Goal: Information Seeking & Learning: Learn about a topic

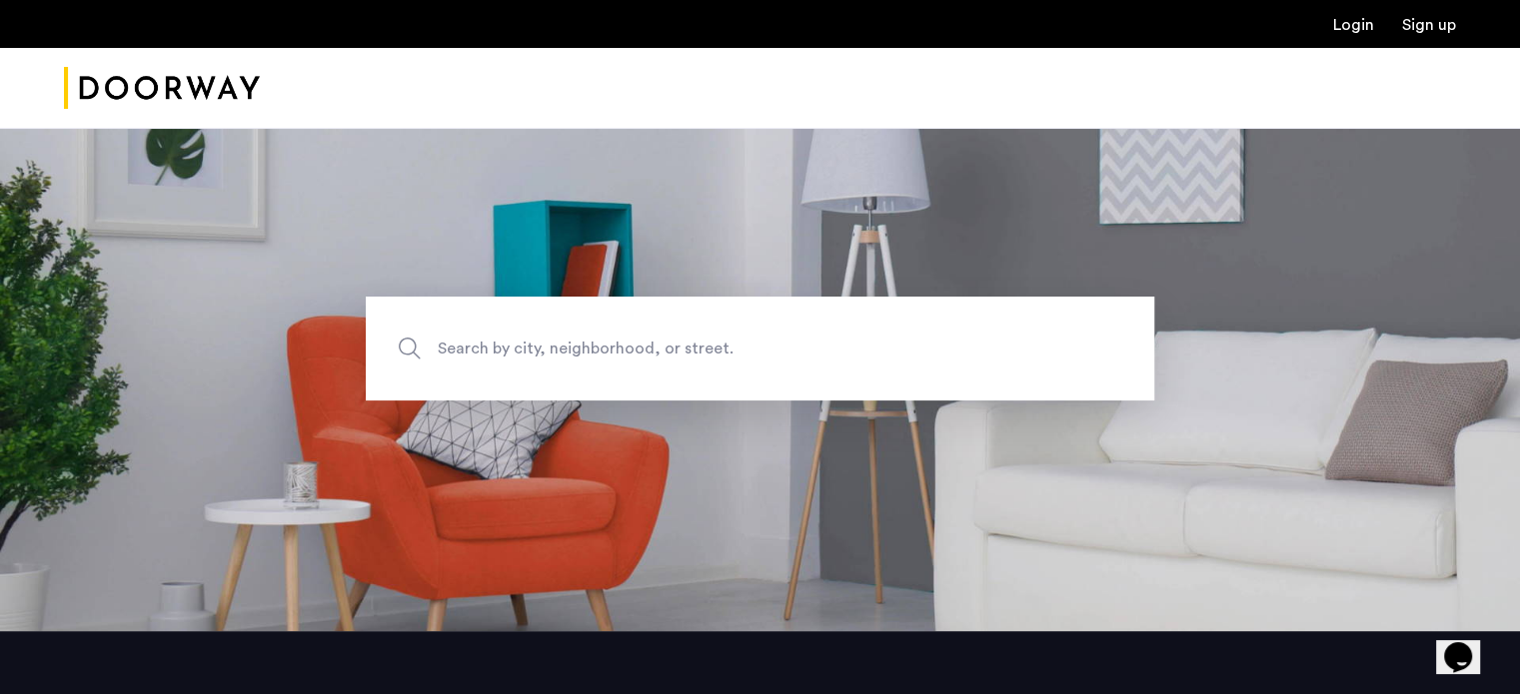
scroll to position [64, 0]
click at [538, 335] on span "Search by city, neighborhood, or street." at bounding box center [714, 347] width 552 height 27
click at [538, 335] on input "Search by city, neighborhood, or street." at bounding box center [760, 348] width 788 height 104
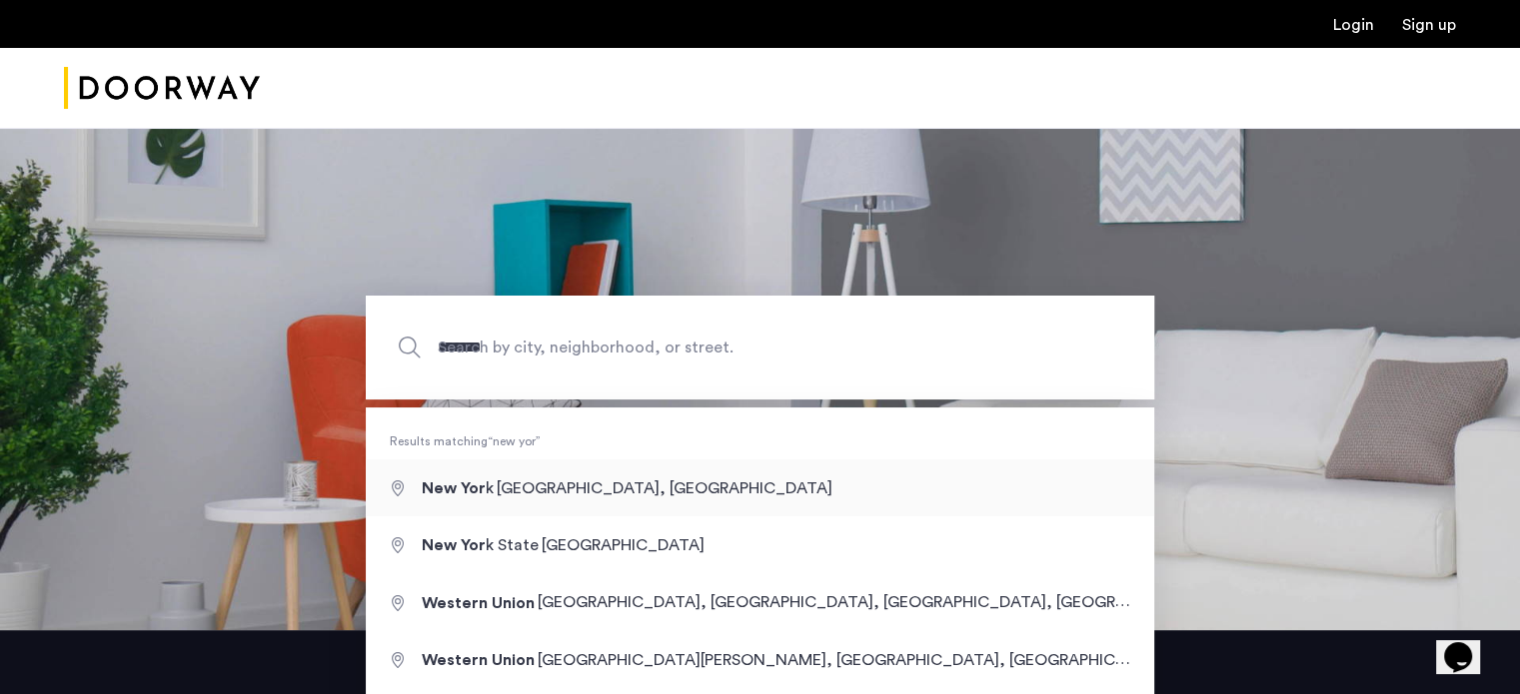
type input "**********"
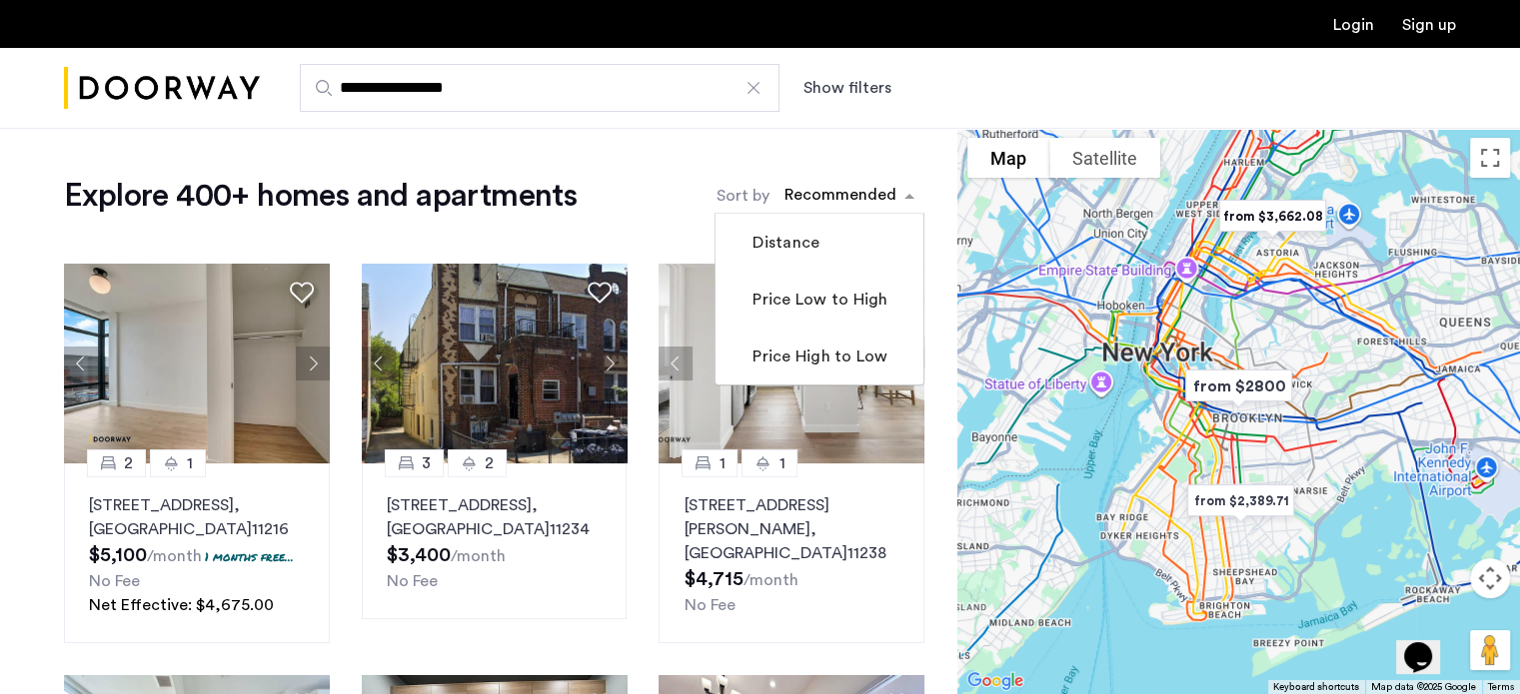
click at [879, 190] on div "sort-apartment" at bounding box center [840, 198] width 118 height 27
click at [852, 295] on label "Price Low to High" at bounding box center [817, 300] width 139 height 24
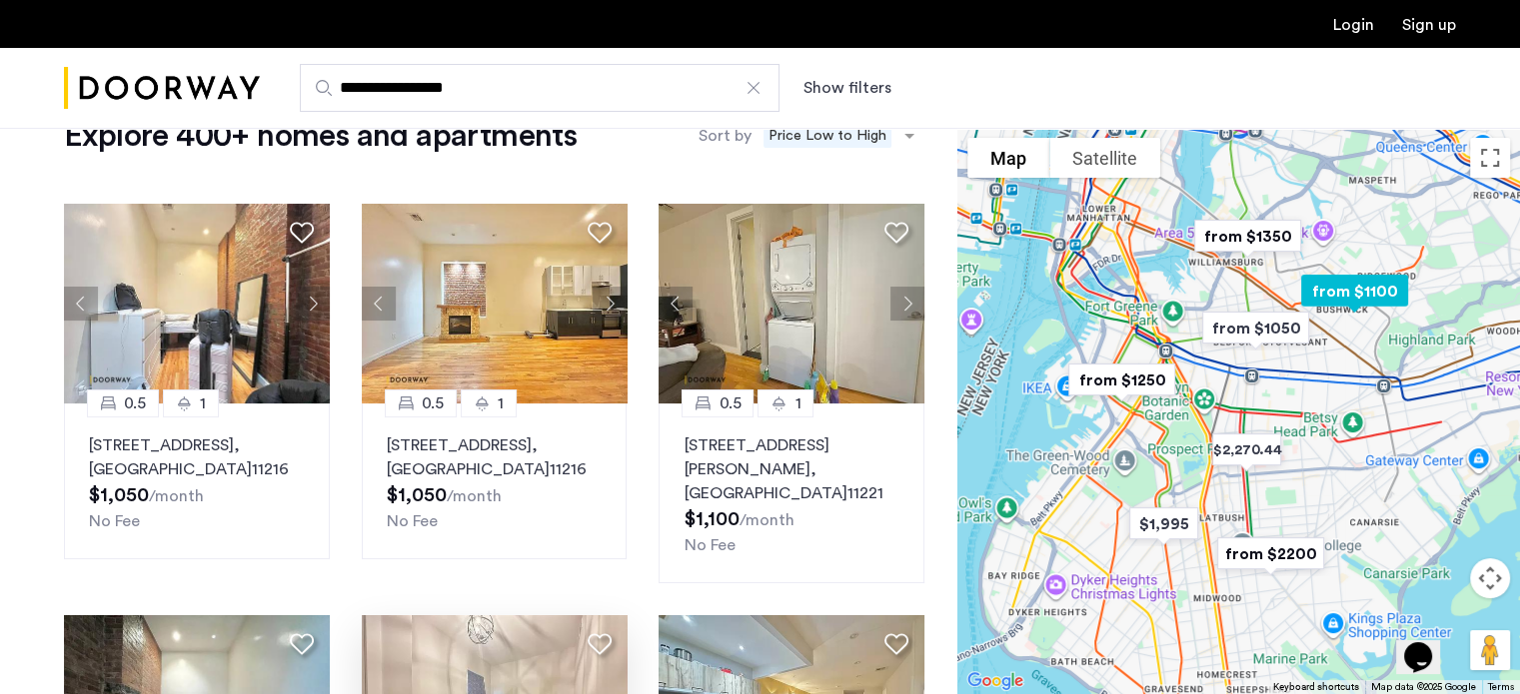
scroll to position [47, 0]
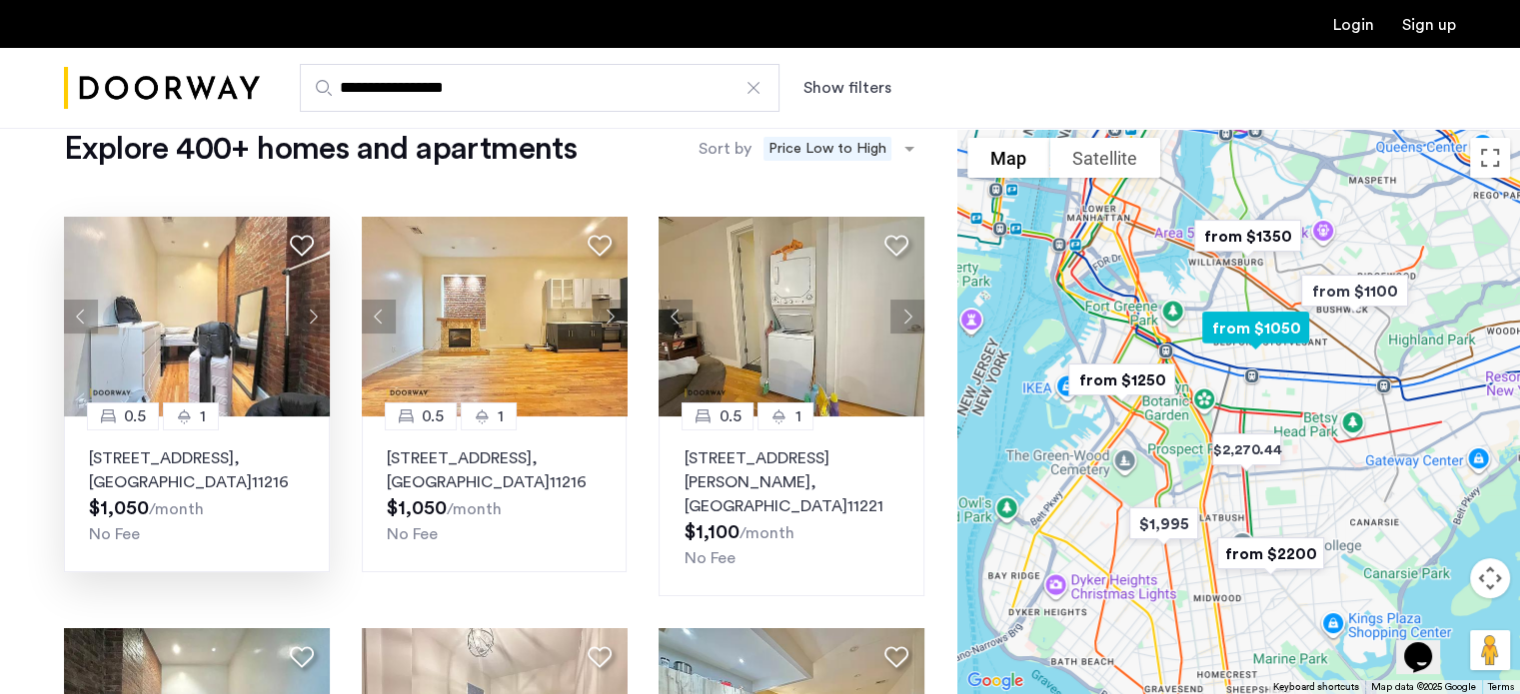
click at [308, 316] on button "Next apartment" at bounding box center [313, 317] width 34 height 34
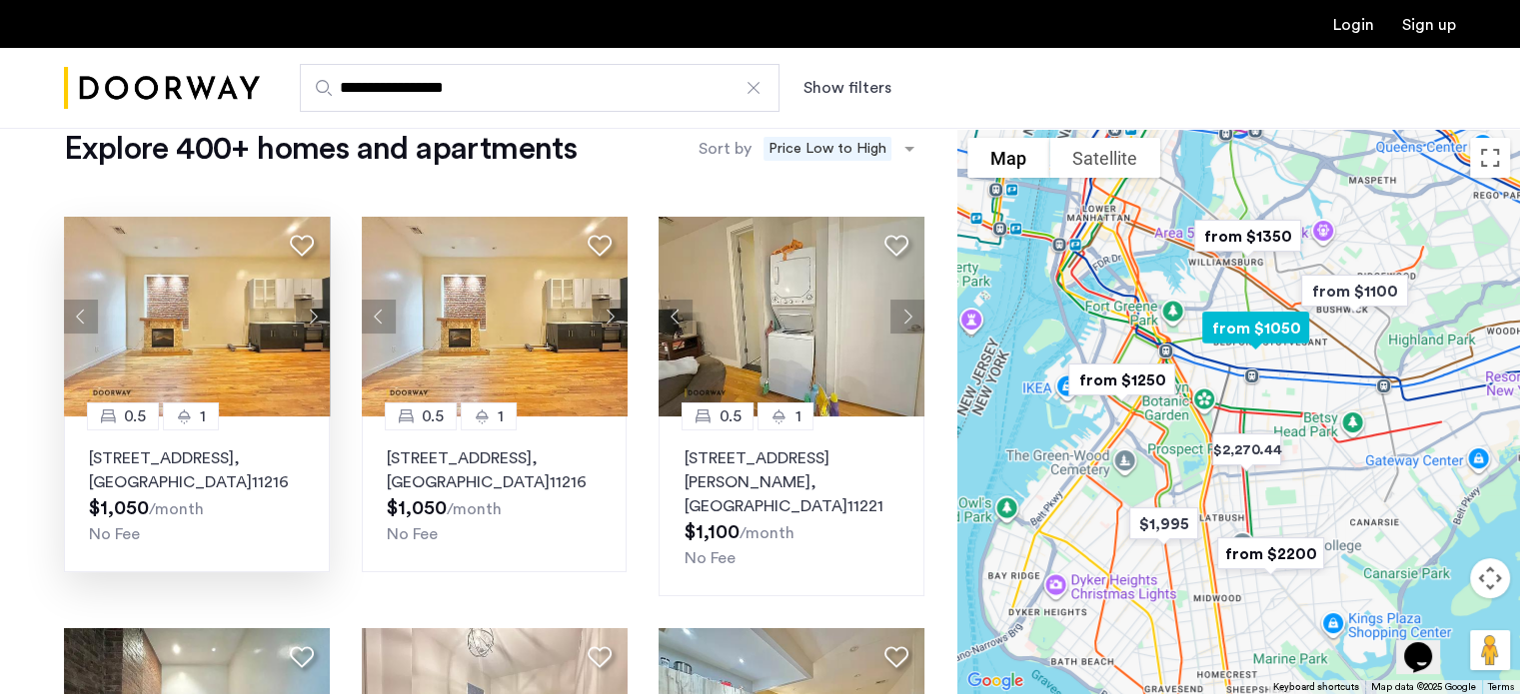
click at [308, 316] on button "Next apartment" at bounding box center [313, 317] width 34 height 34
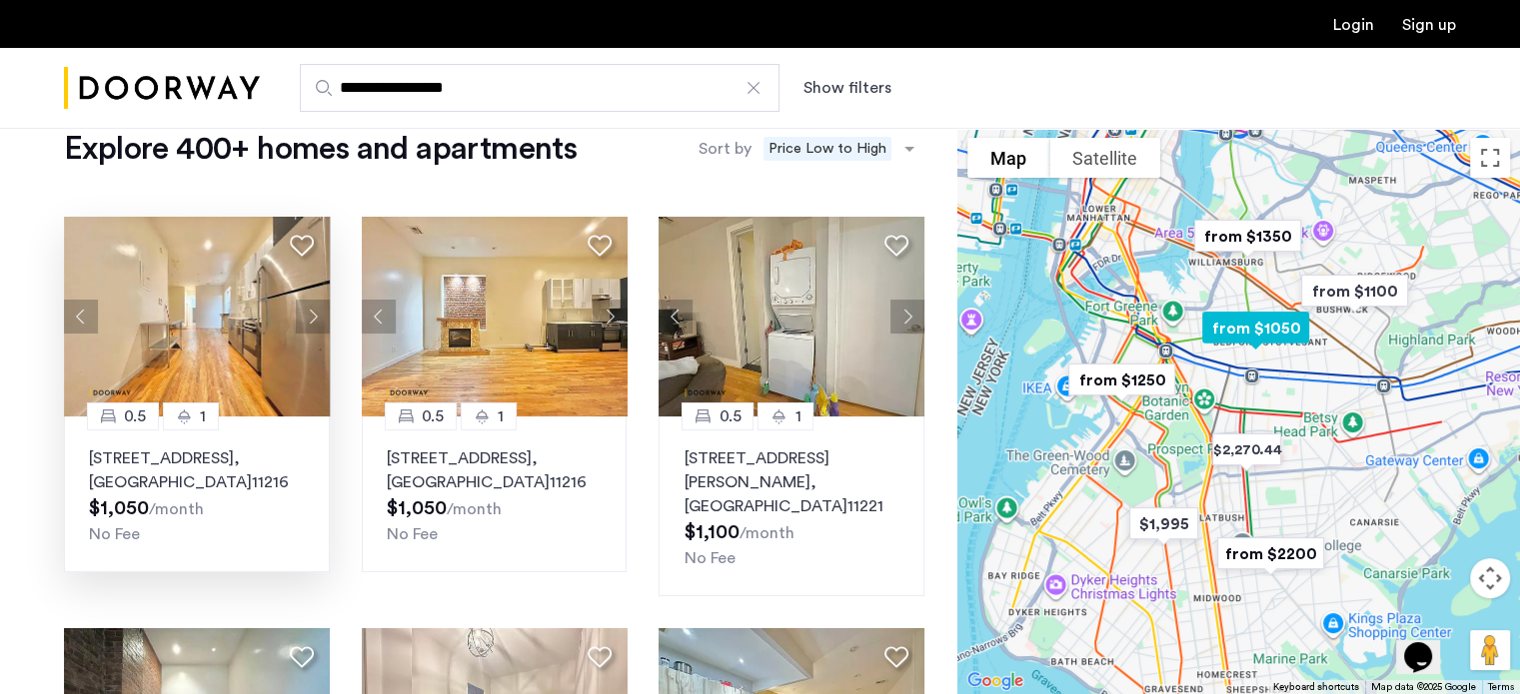
click at [308, 316] on button "Next apartment" at bounding box center [313, 317] width 34 height 34
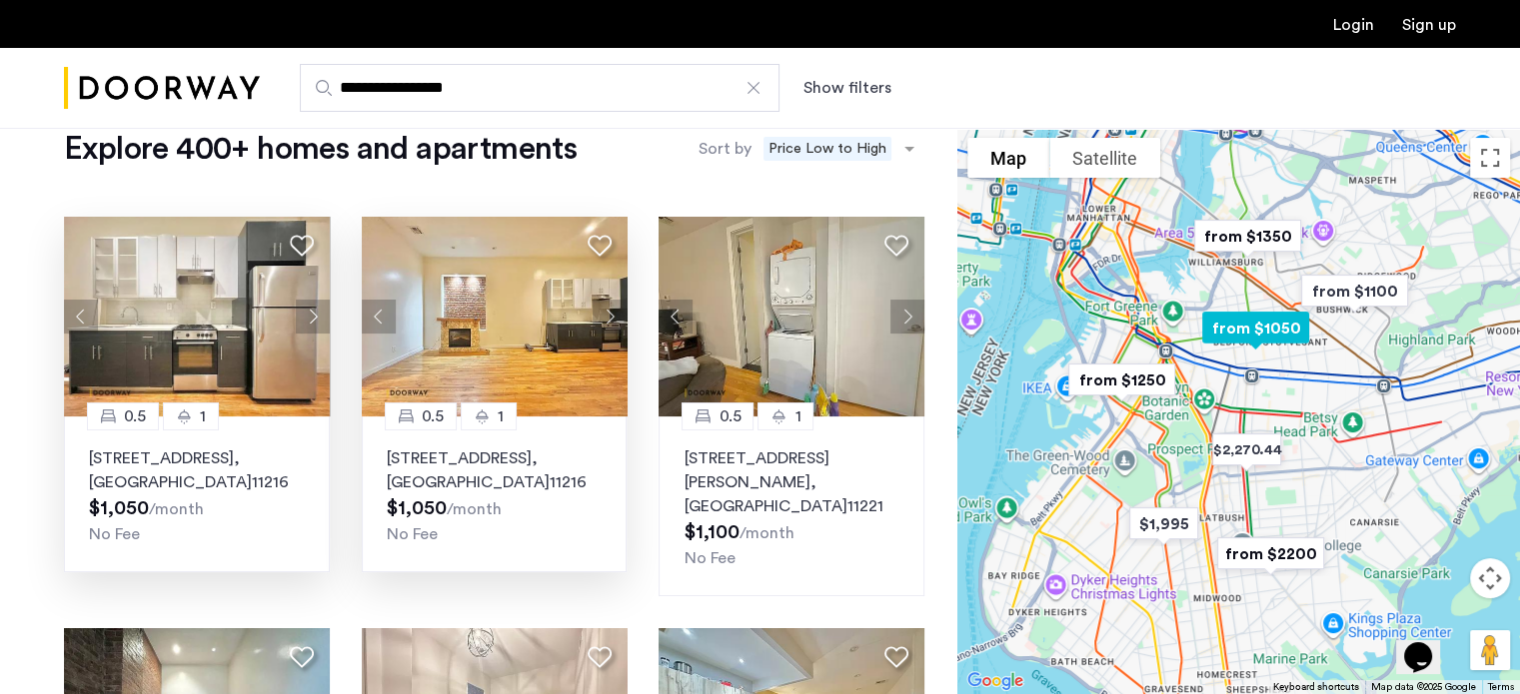
click at [608, 314] on button "Next apartment" at bounding box center [610, 317] width 34 height 34
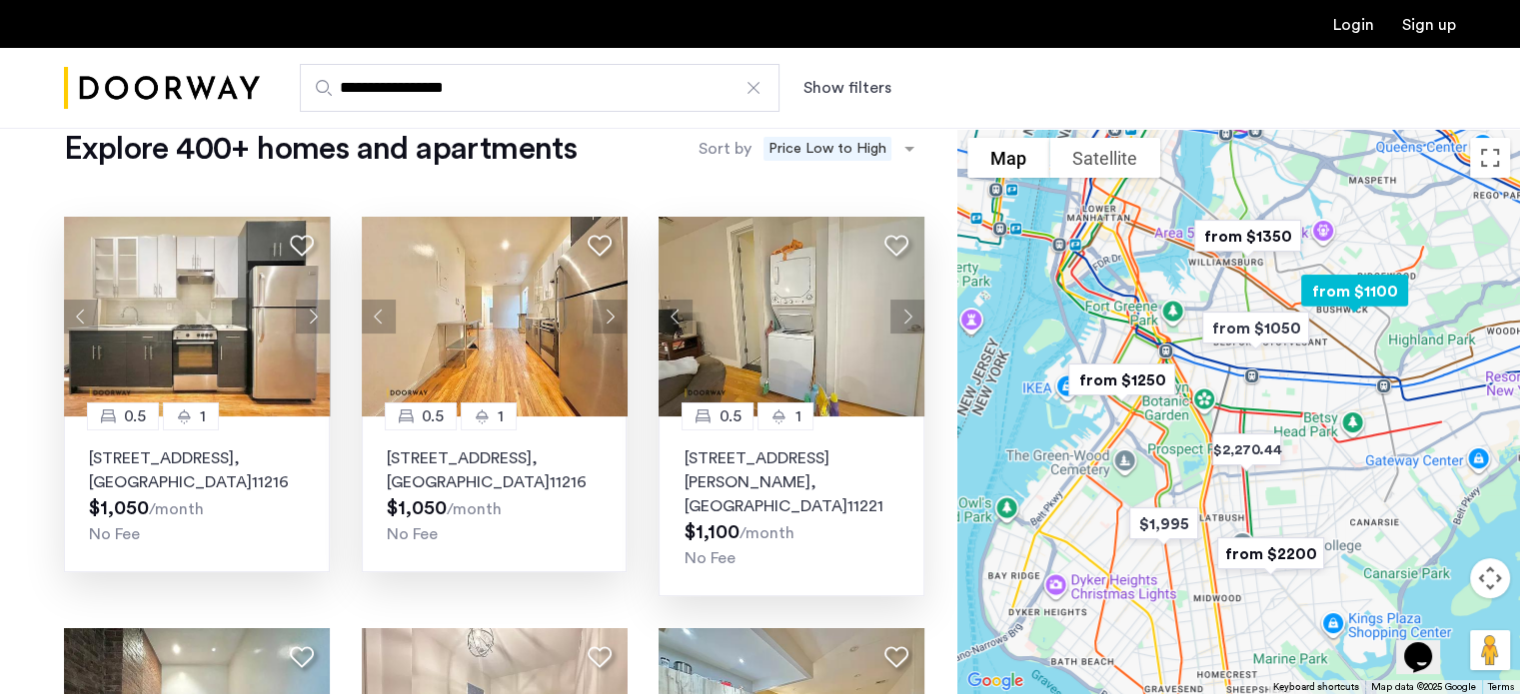
click at [899, 307] on button "Next apartment" at bounding box center [907, 317] width 34 height 34
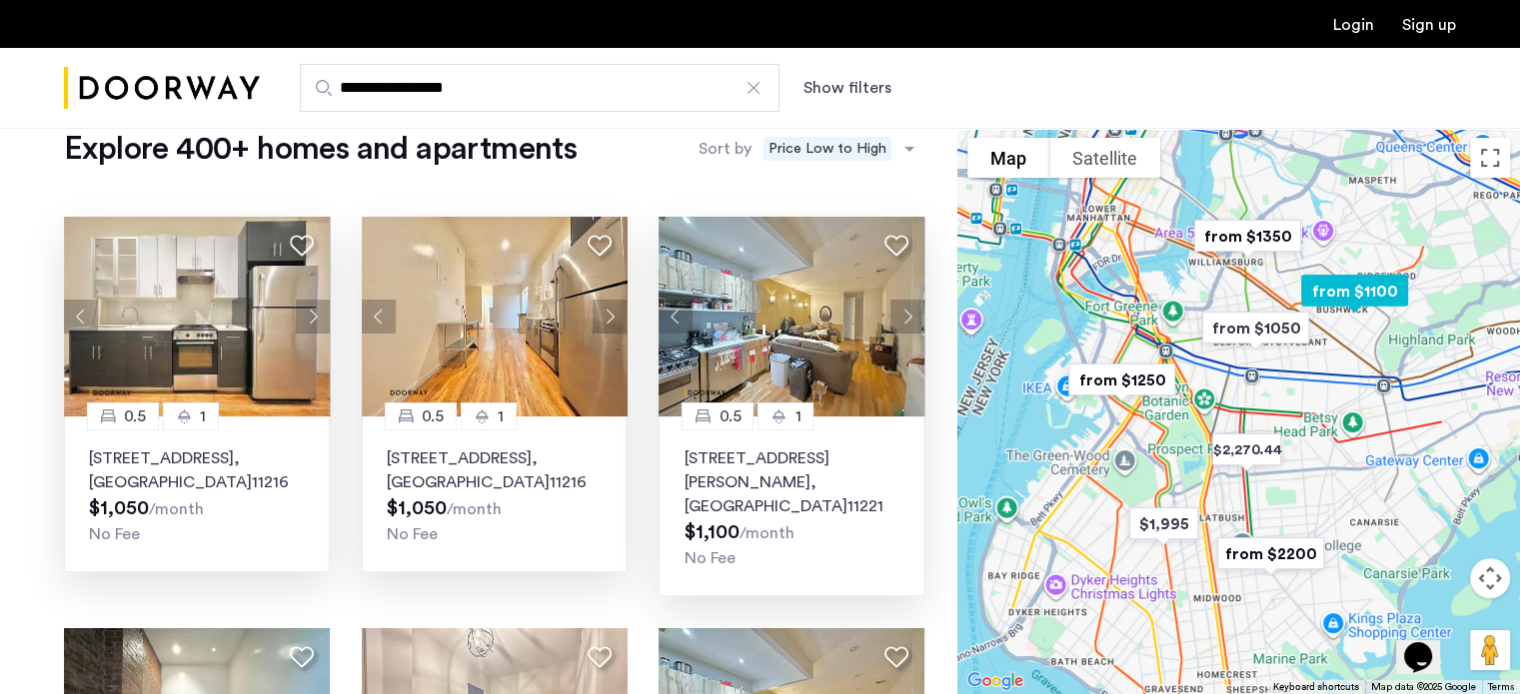
click at [903, 310] on button "Next apartment" at bounding box center [907, 317] width 34 height 34
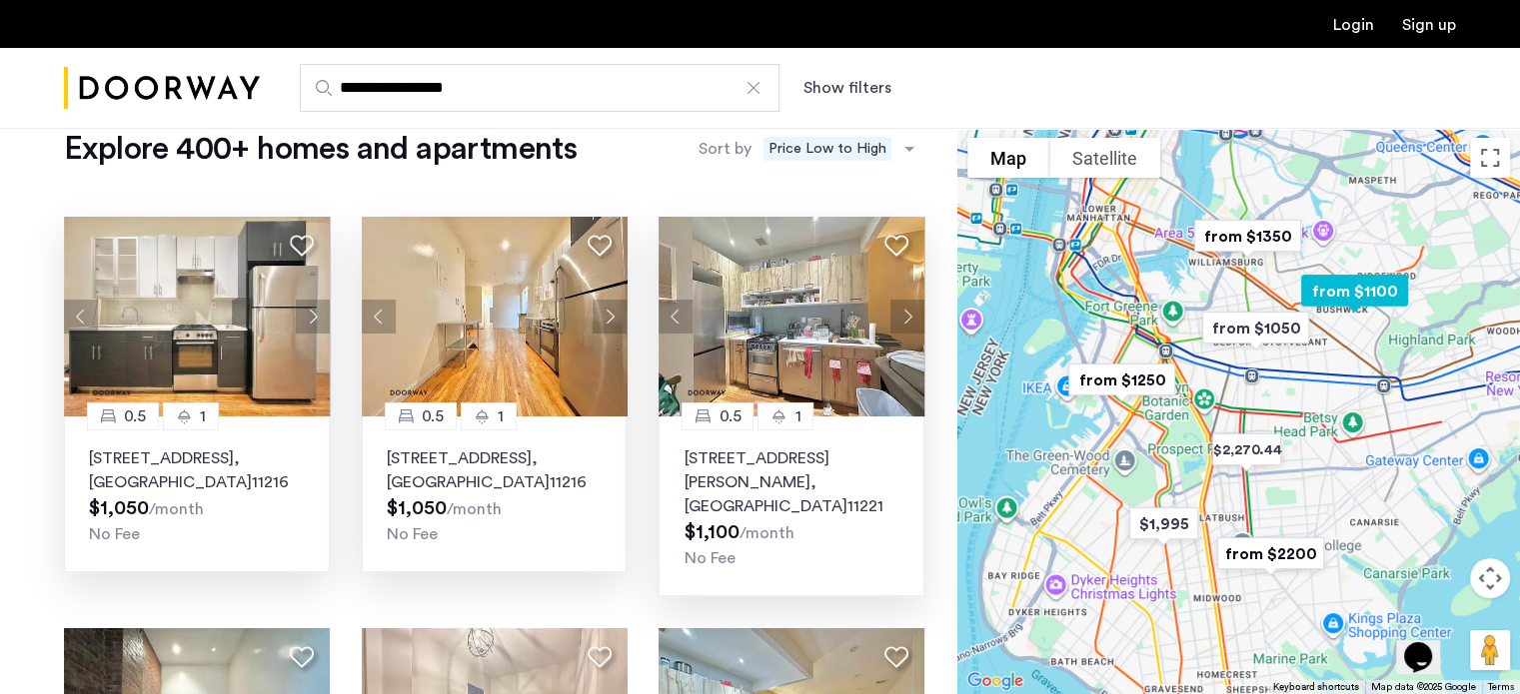
click at [903, 310] on button "Next apartment" at bounding box center [907, 317] width 34 height 34
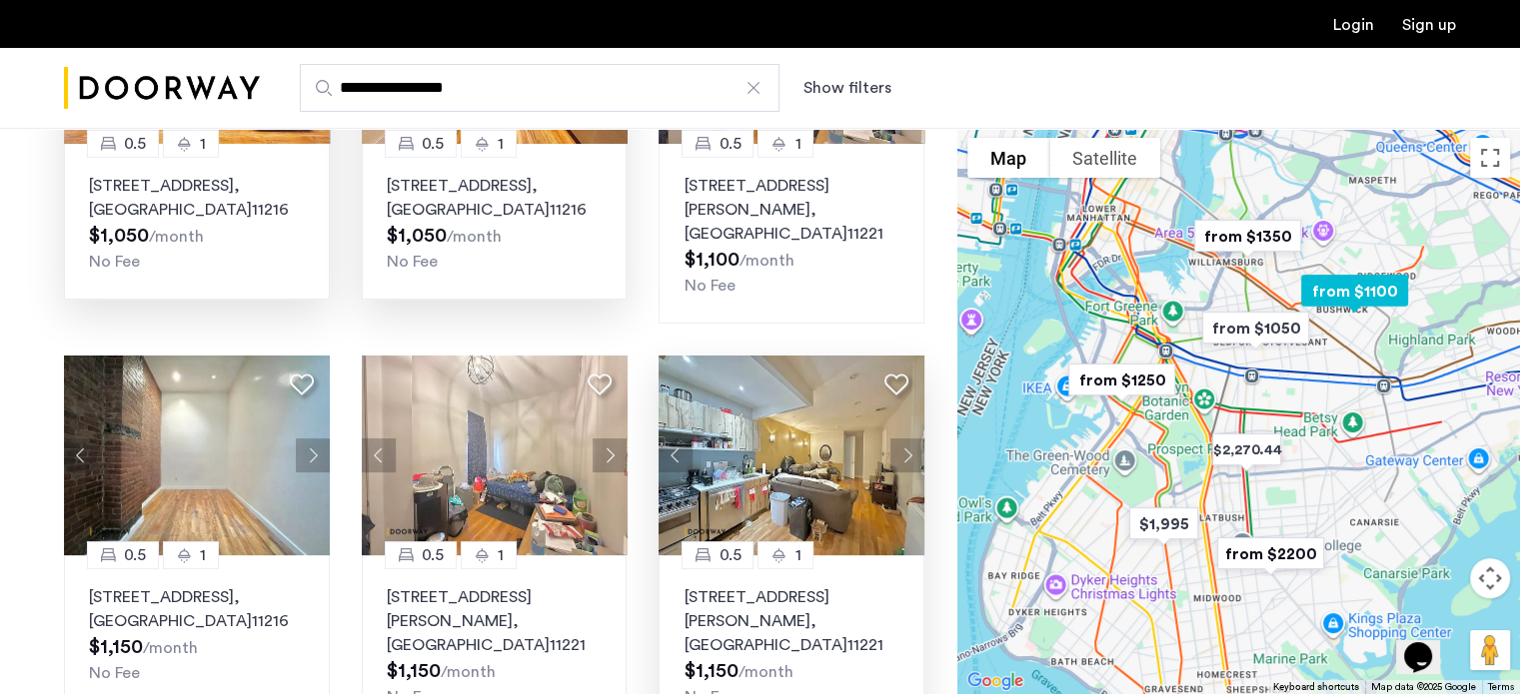
scroll to position [360, 0]
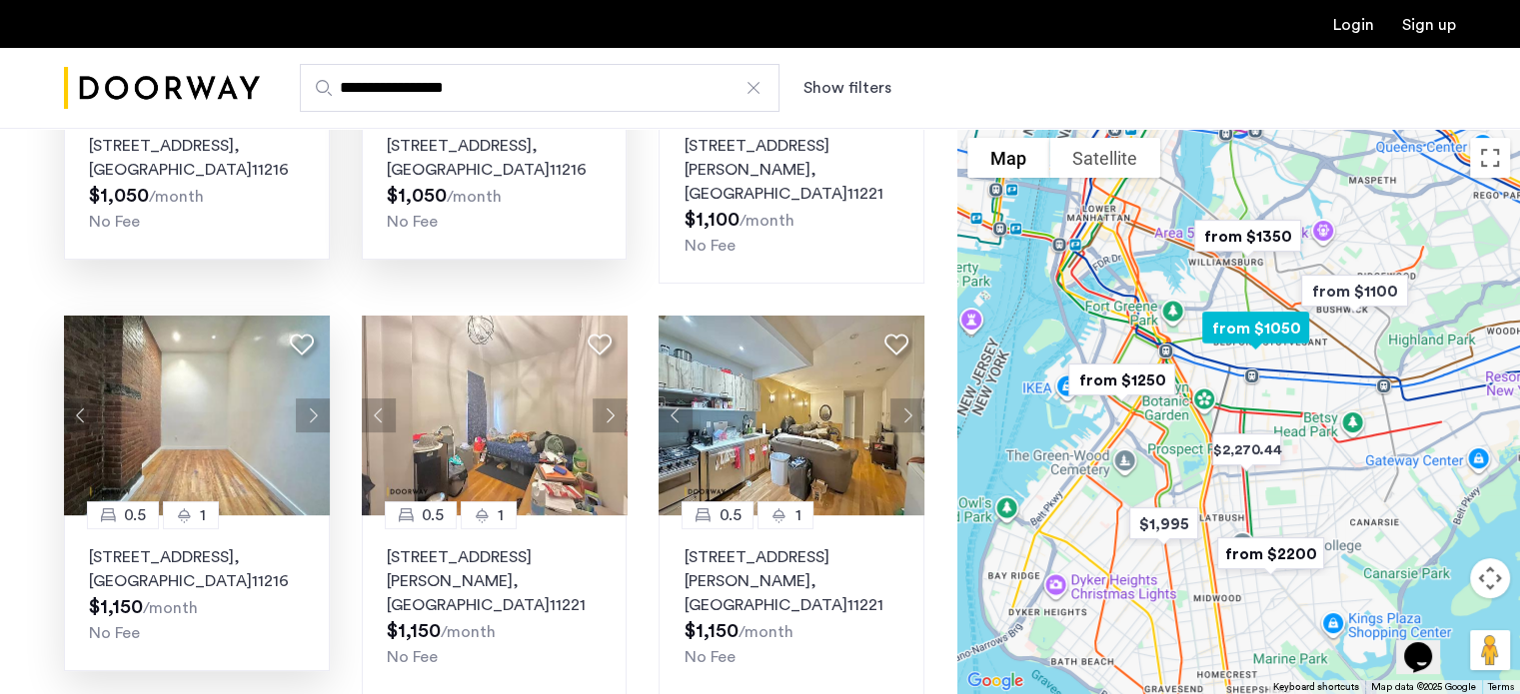
click at [308, 399] on button "Next apartment" at bounding box center [313, 416] width 34 height 34
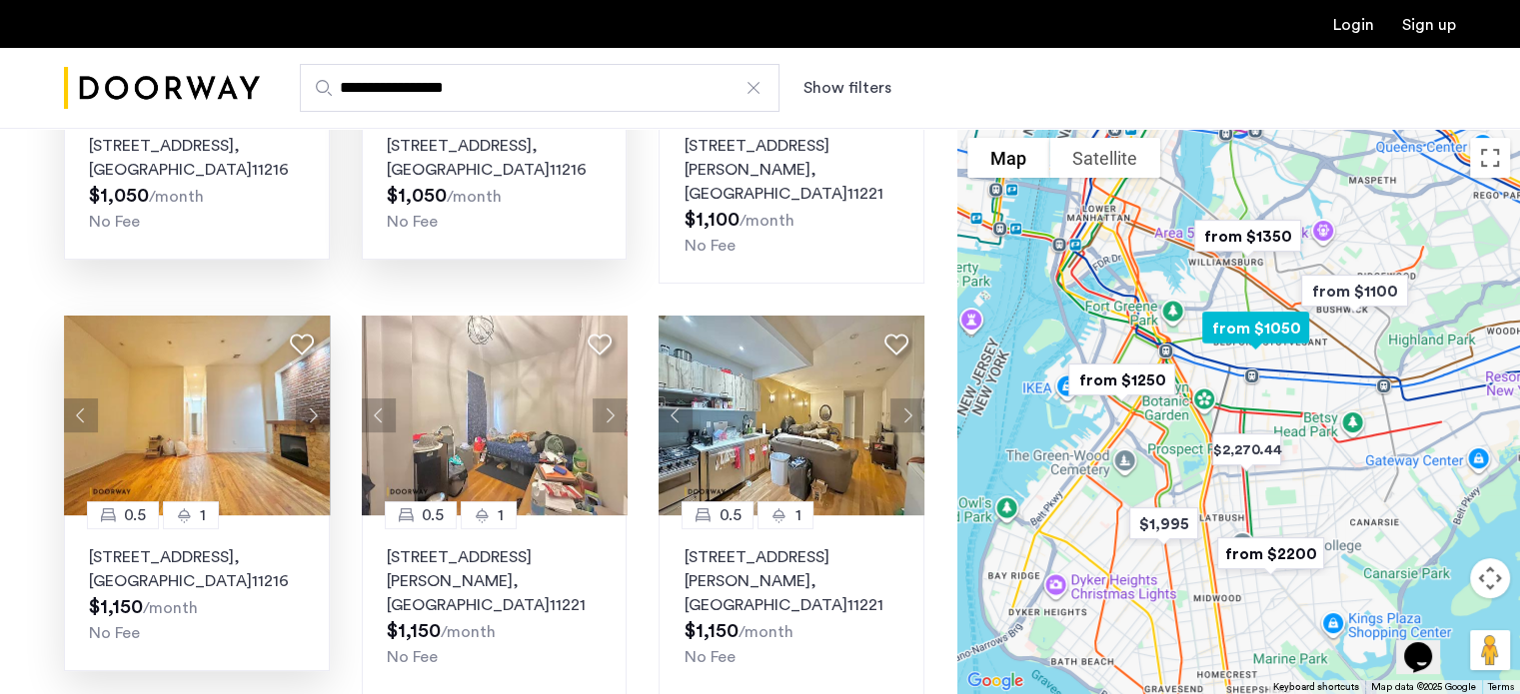
click at [308, 399] on button "Next apartment" at bounding box center [313, 416] width 34 height 34
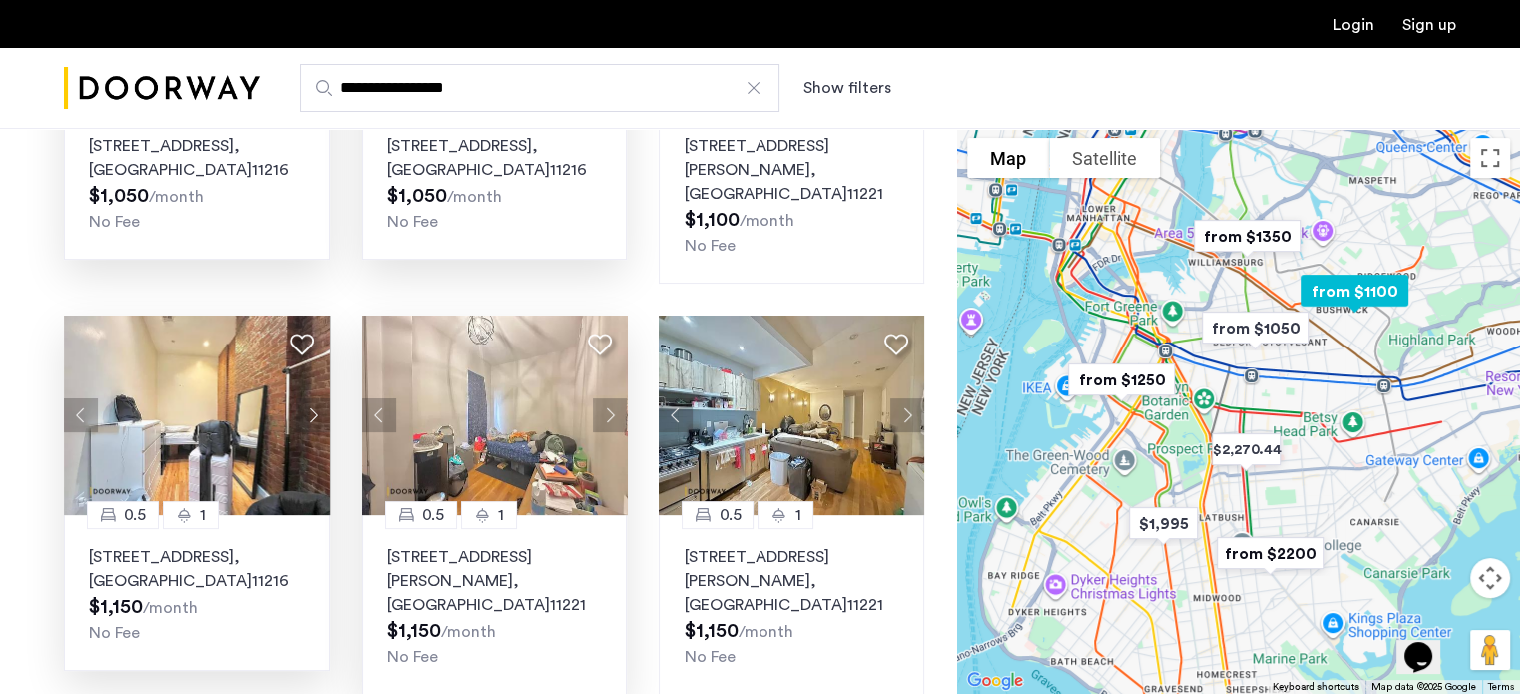
click at [610, 399] on button "Next apartment" at bounding box center [610, 416] width 34 height 34
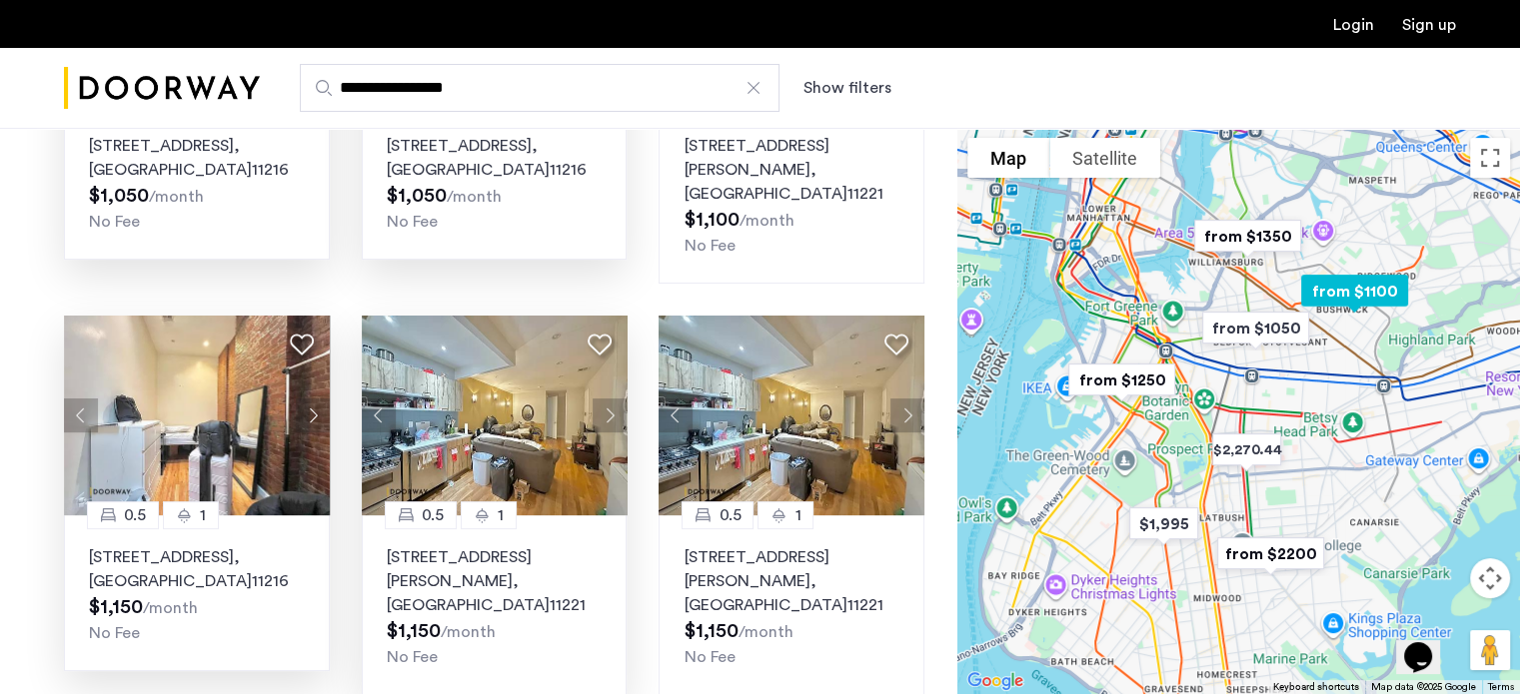
click at [610, 399] on button "Next apartment" at bounding box center [610, 416] width 34 height 34
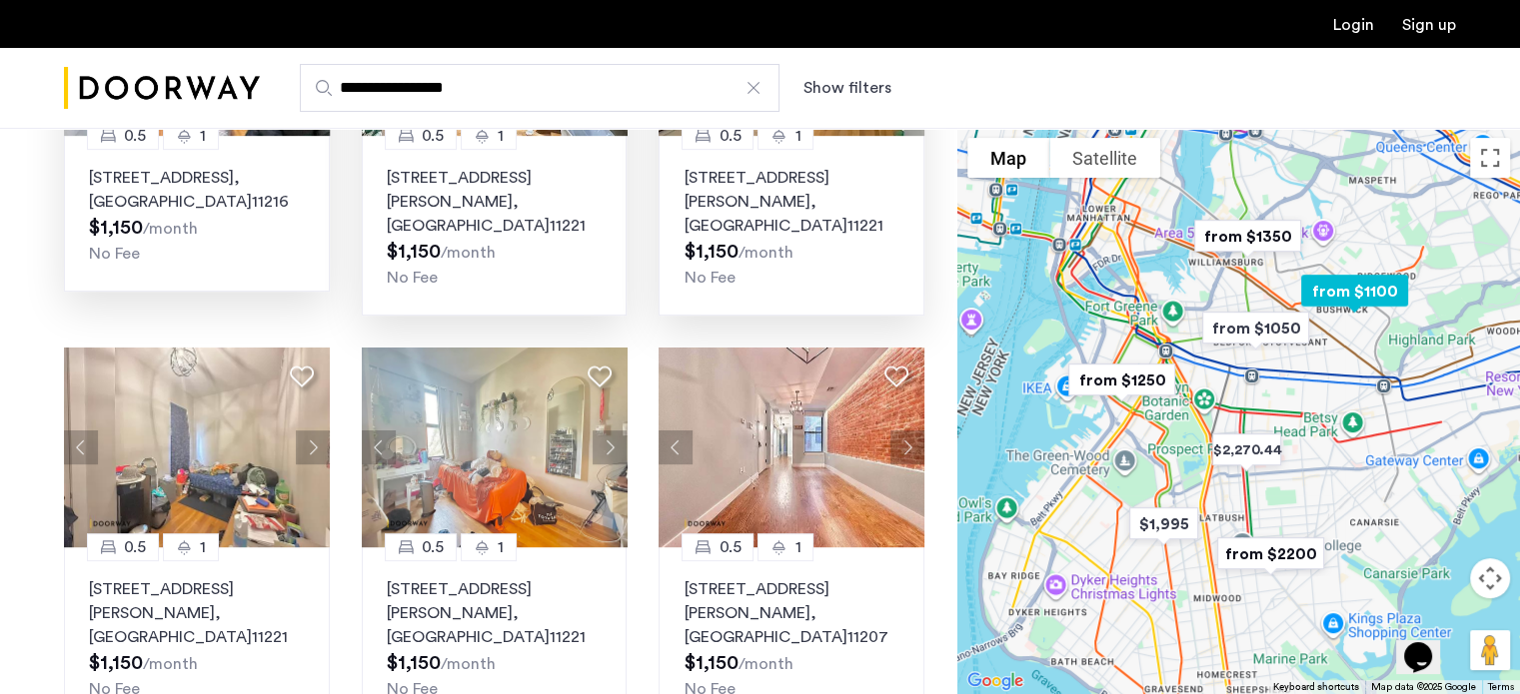
scroll to position [777, 0]
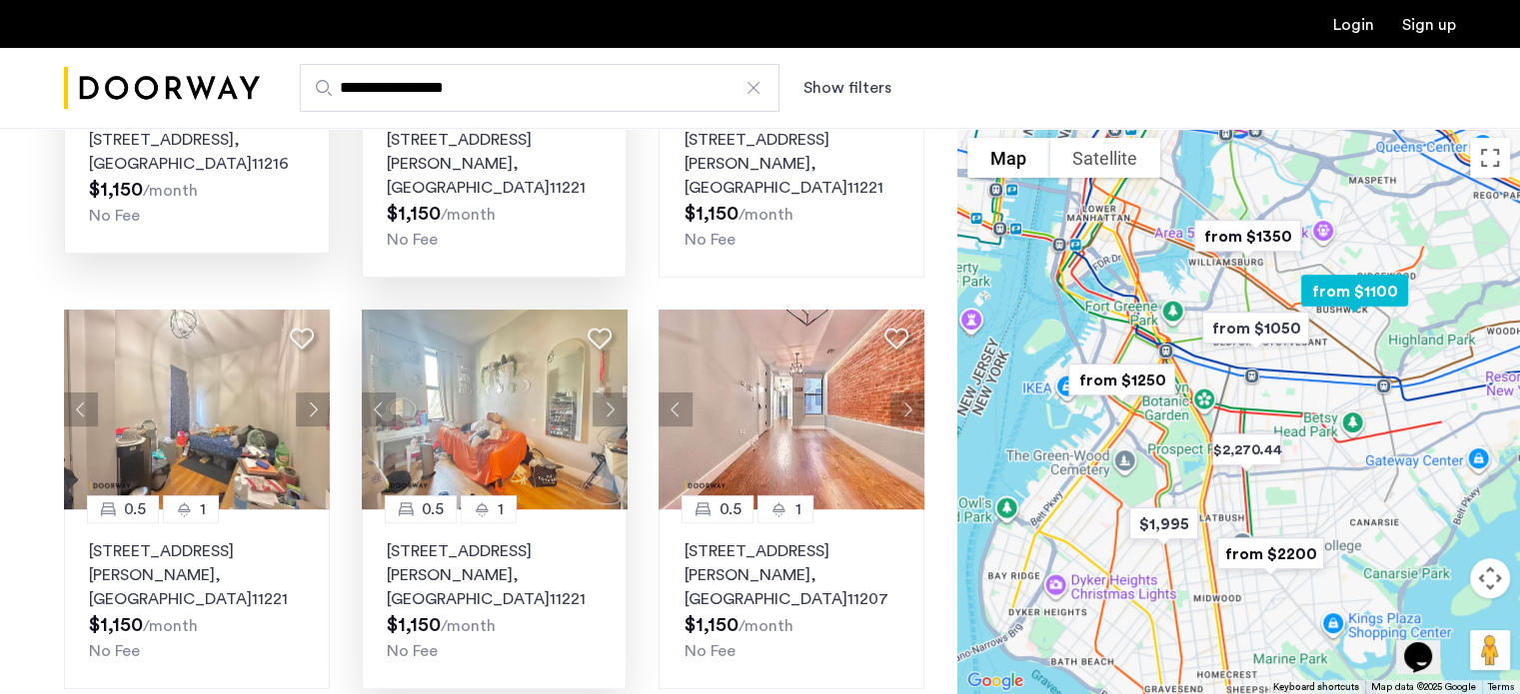
click at [608, 393] on button "Next apartment" at bounding box center [610, 410] width 34 height 34
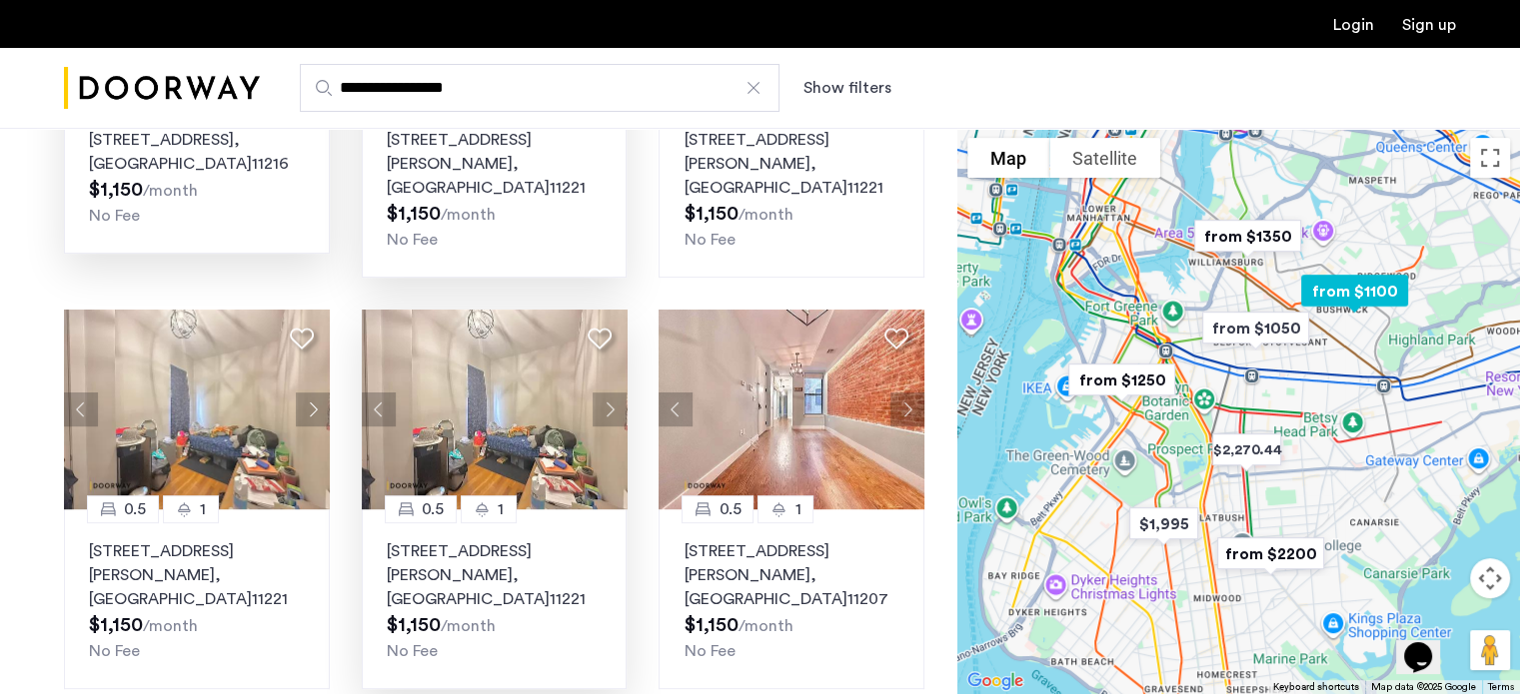
click at [608, 393] on button "Next apartment" at bounding box center [610, 410] width 34 height 34
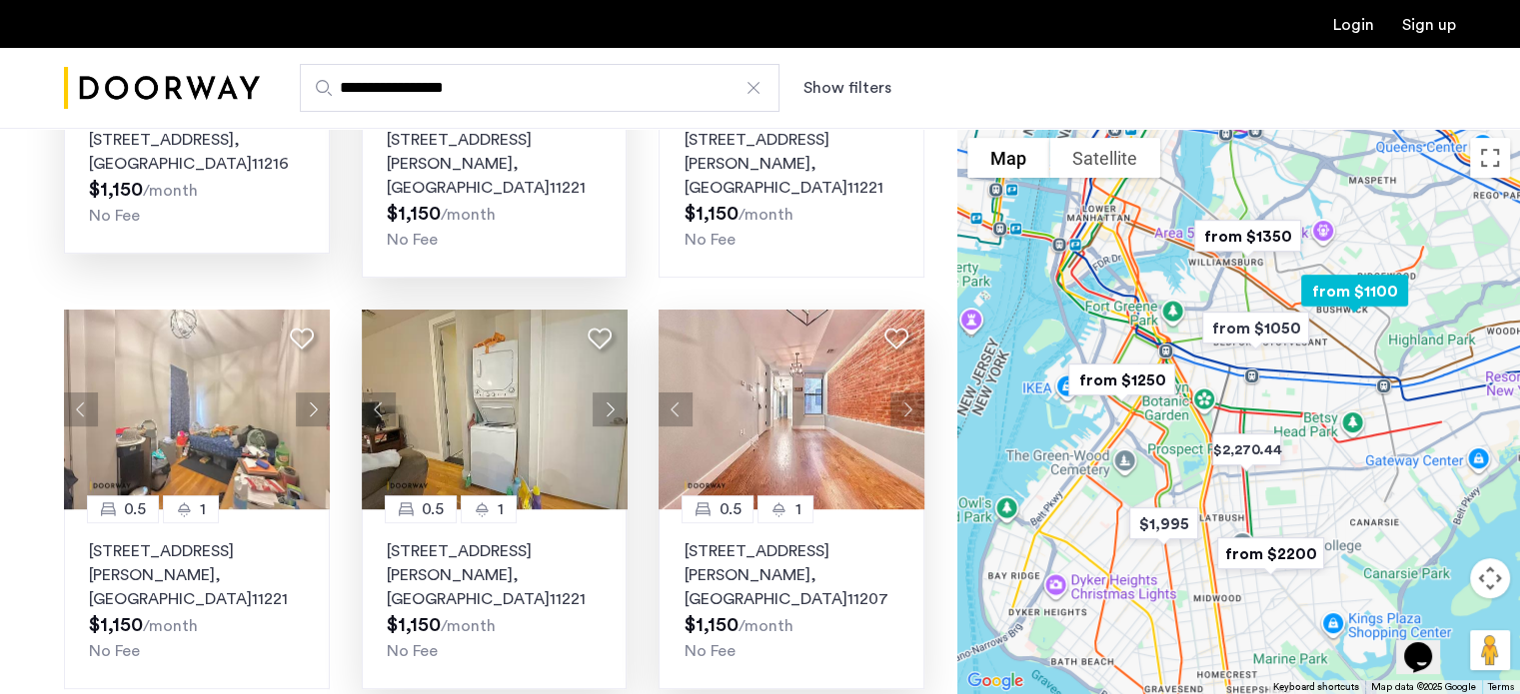
click at [904, 393] on button "Next apartment" at bounding box center [907, 410] width 34 height 34
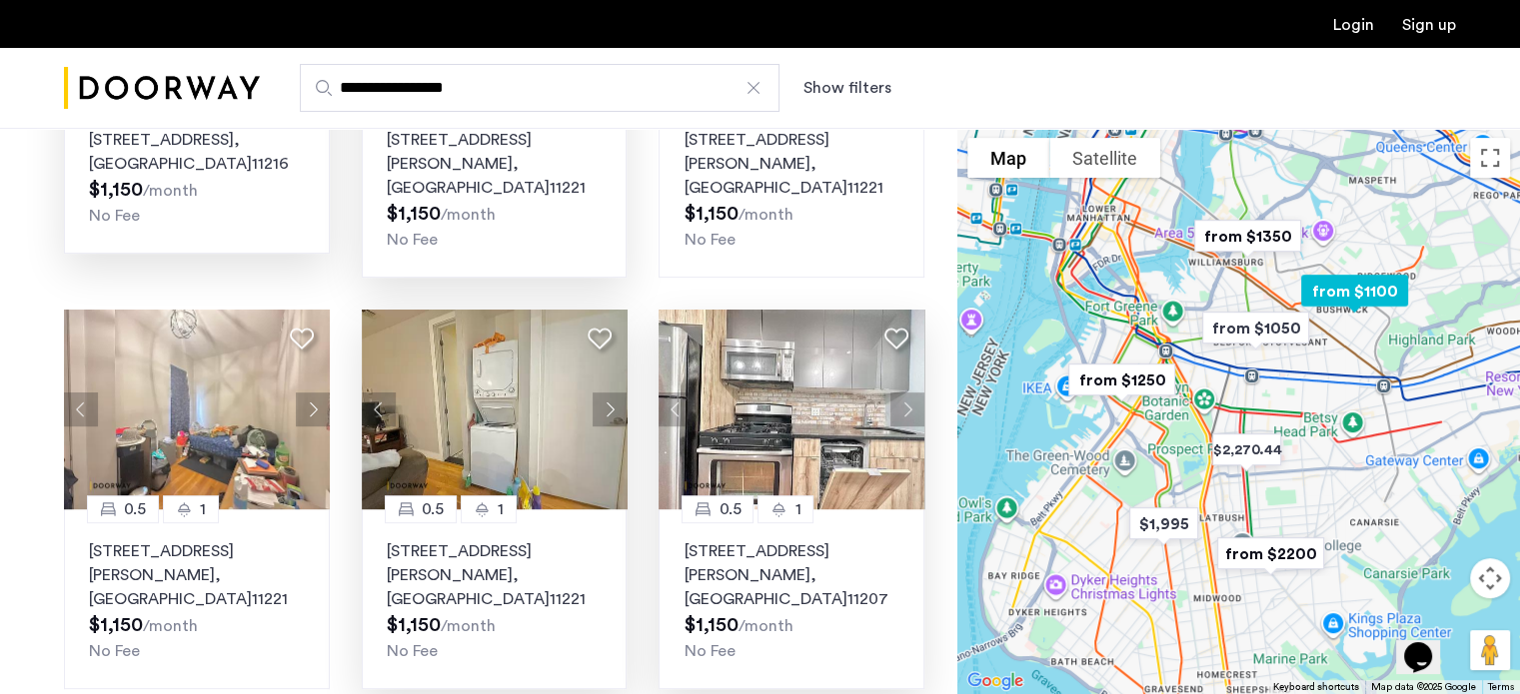
click at [907, 393] on button "Next apartment" at bounding box center [907, 410] width 34 height 34
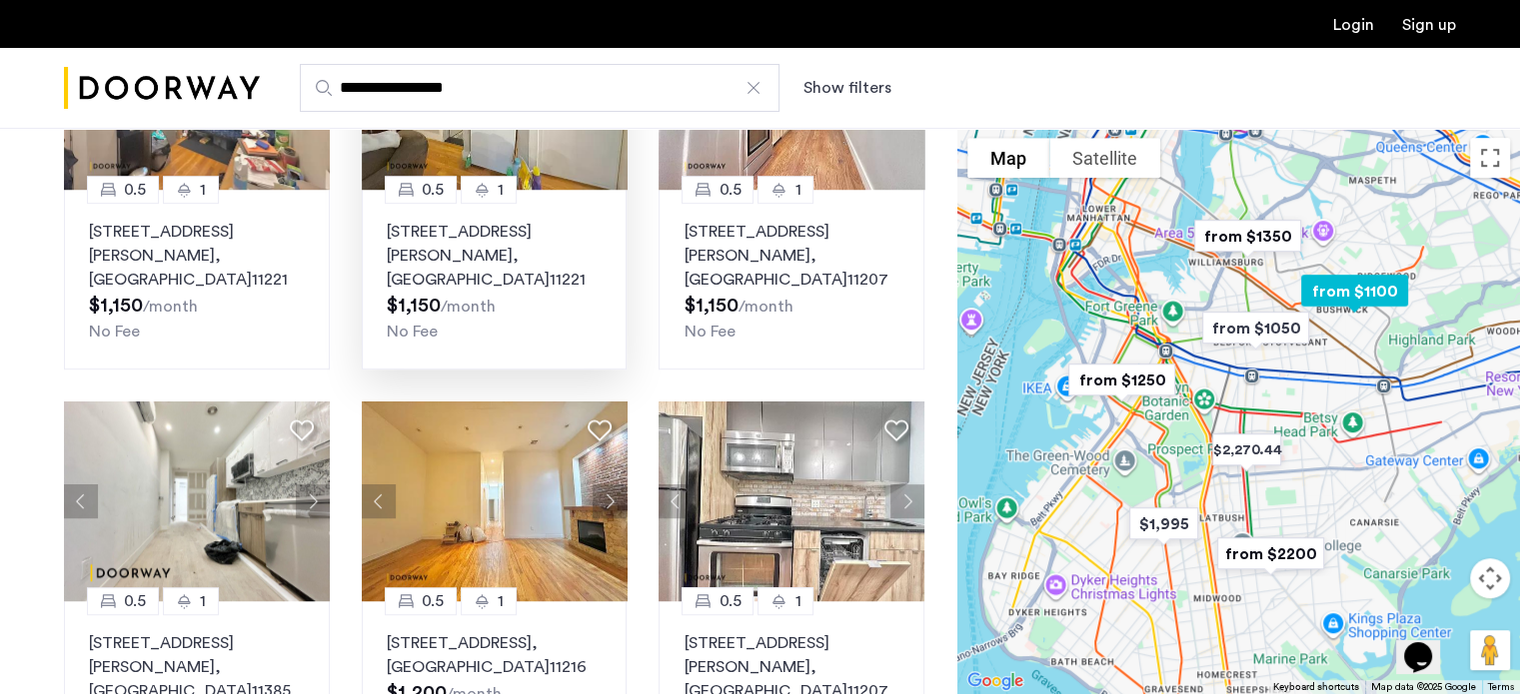
scroll to position [1098, 0]
click at [312, 484] on button "Next apartment" at bounding box center [313, 501] width 34 height 34
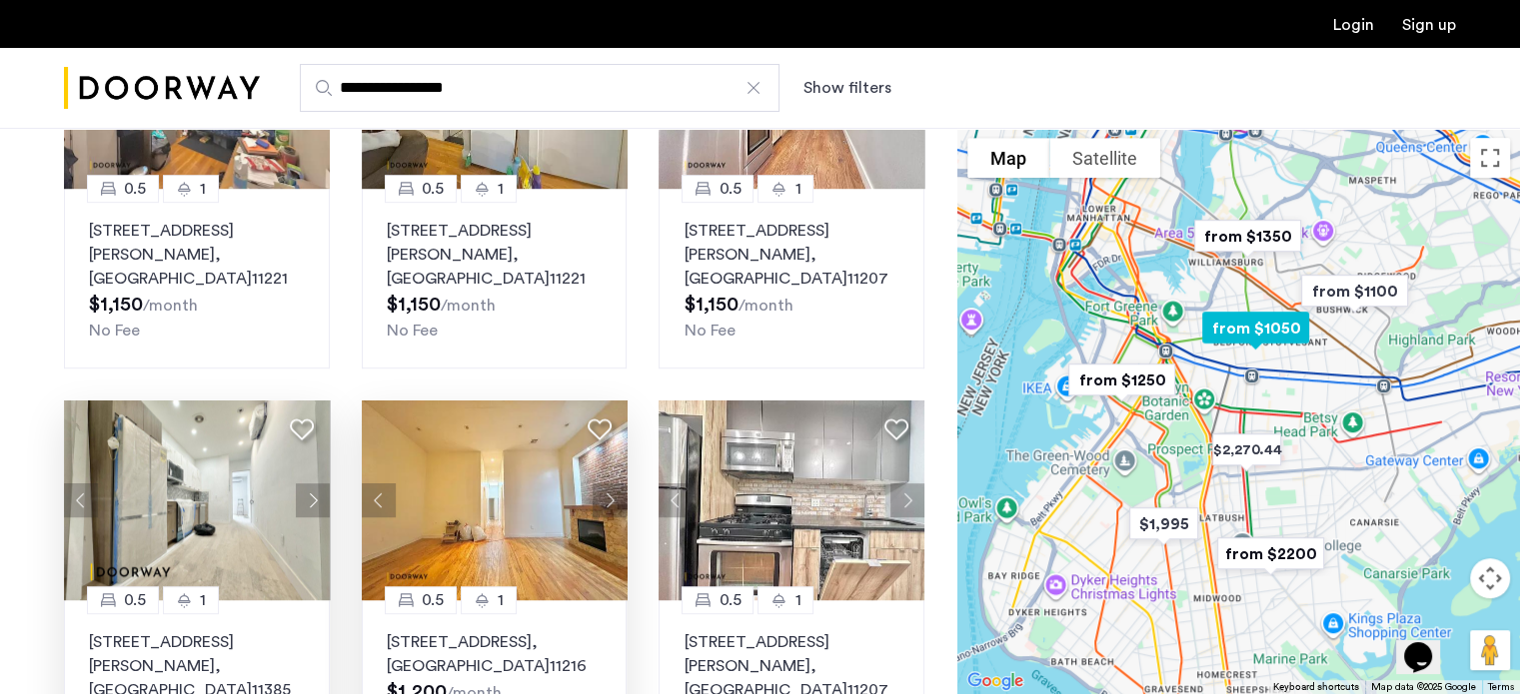
click at [617, 484] on button "Next apartment" at bounding box center [610, 501] width 34 height 34
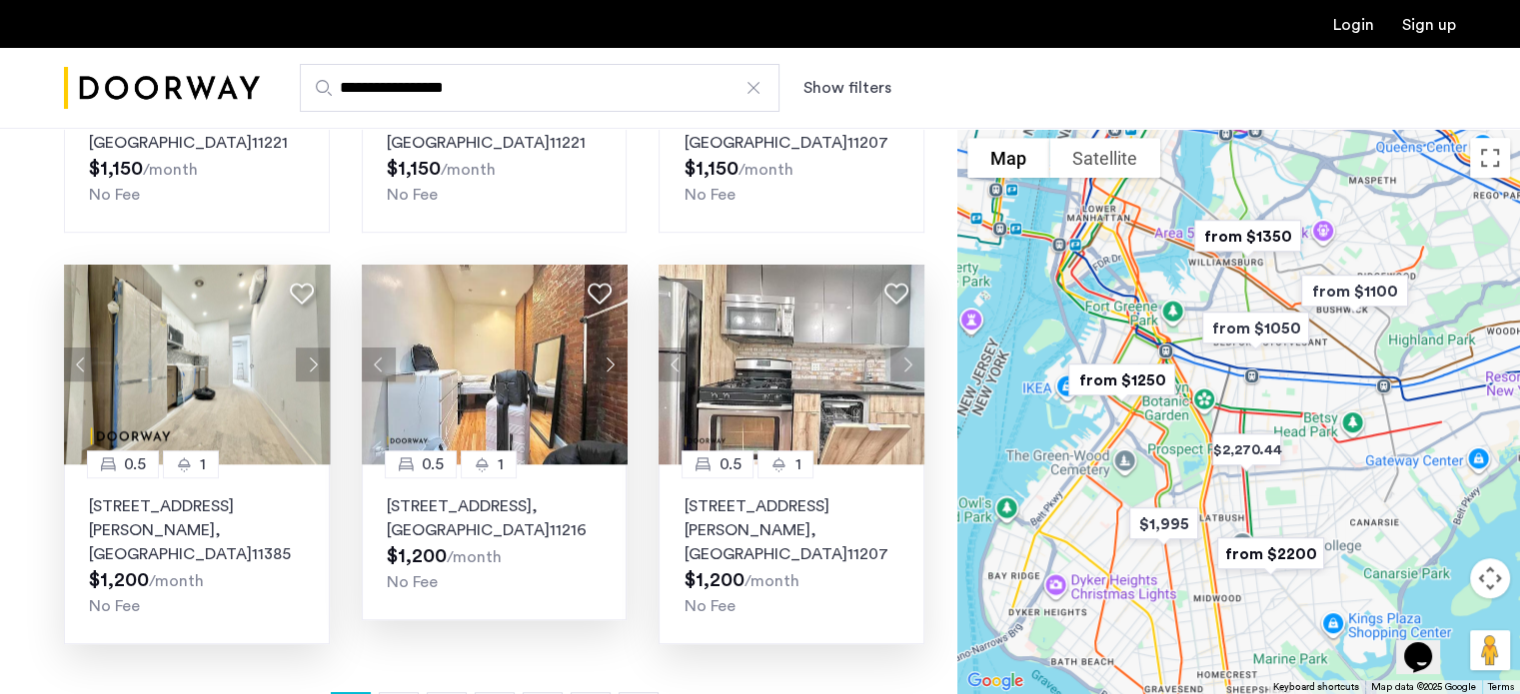
scroll to position [1207, 0]
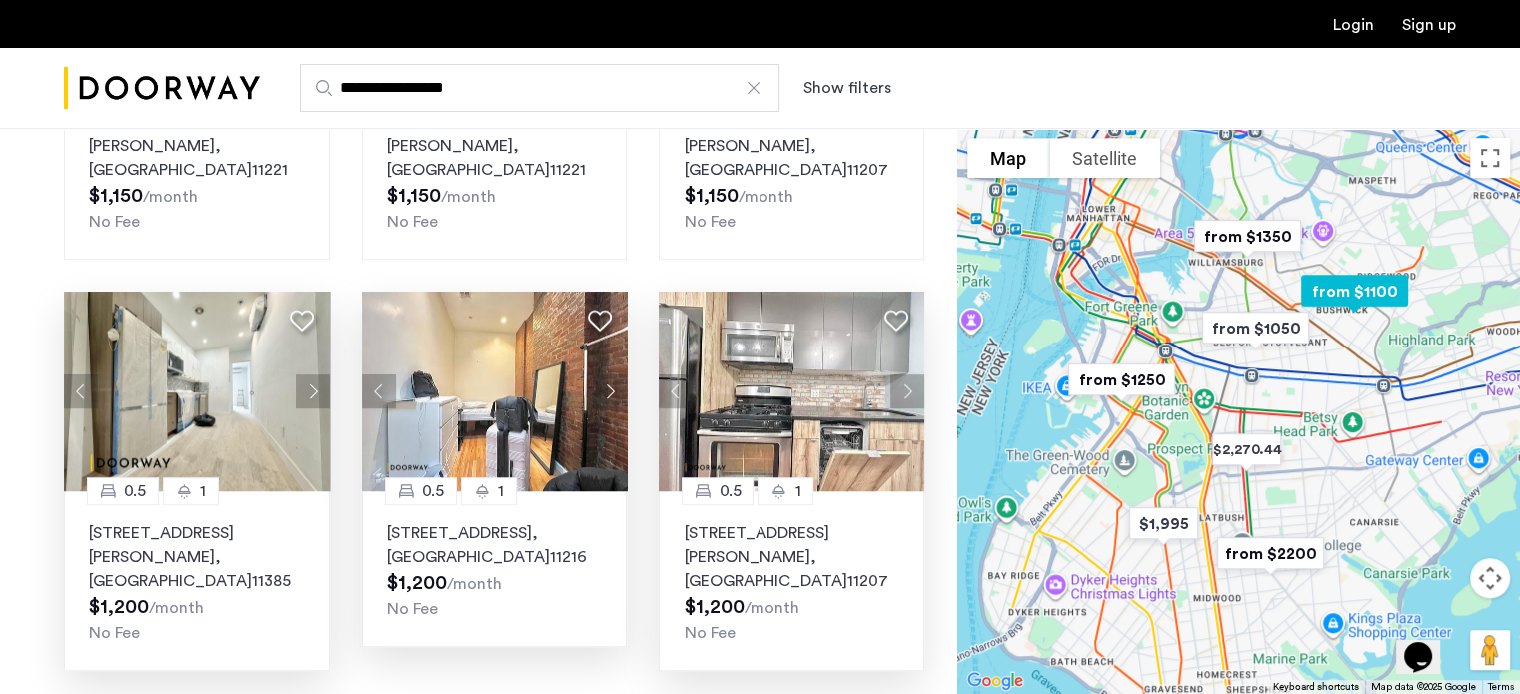
click at [912, 375] on button "Next apartment" at bounding box center [907, 392] width 34 height 34
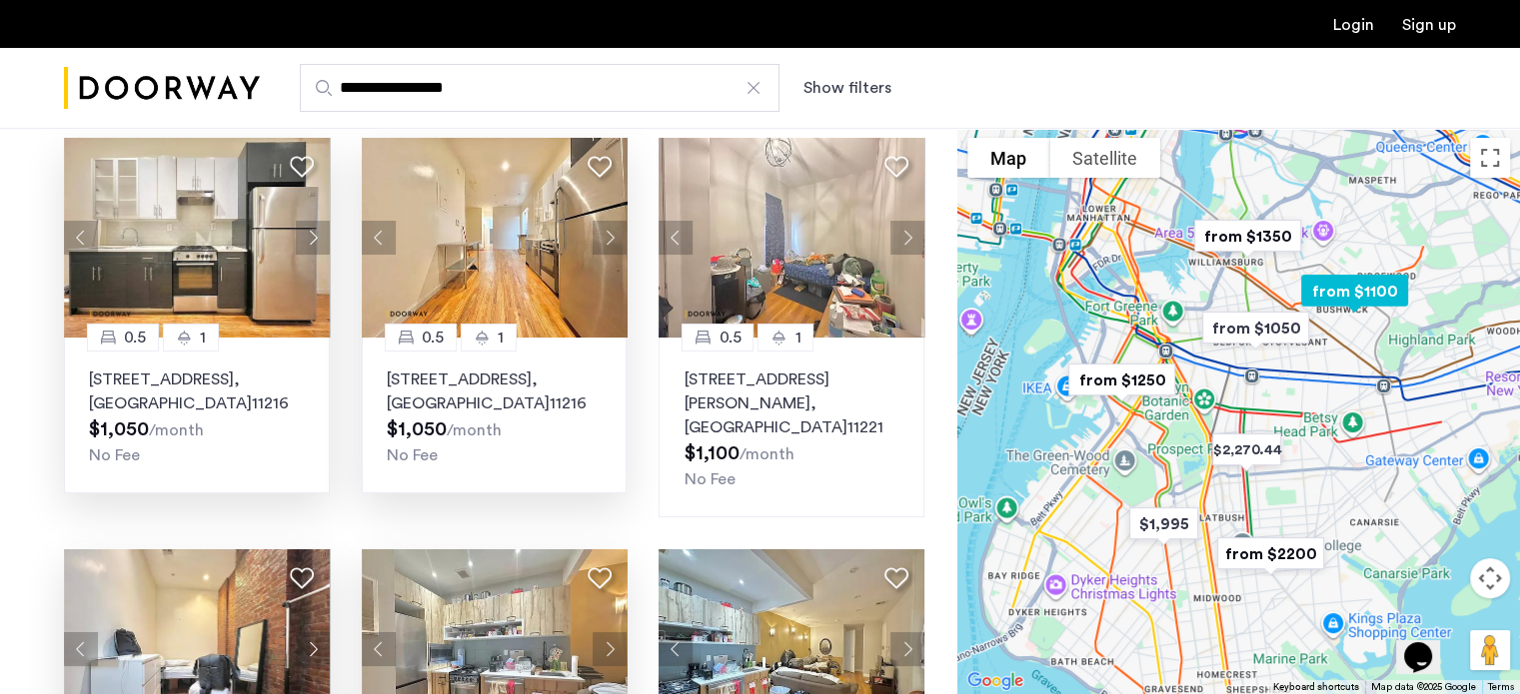
scroll to position [122, 0]
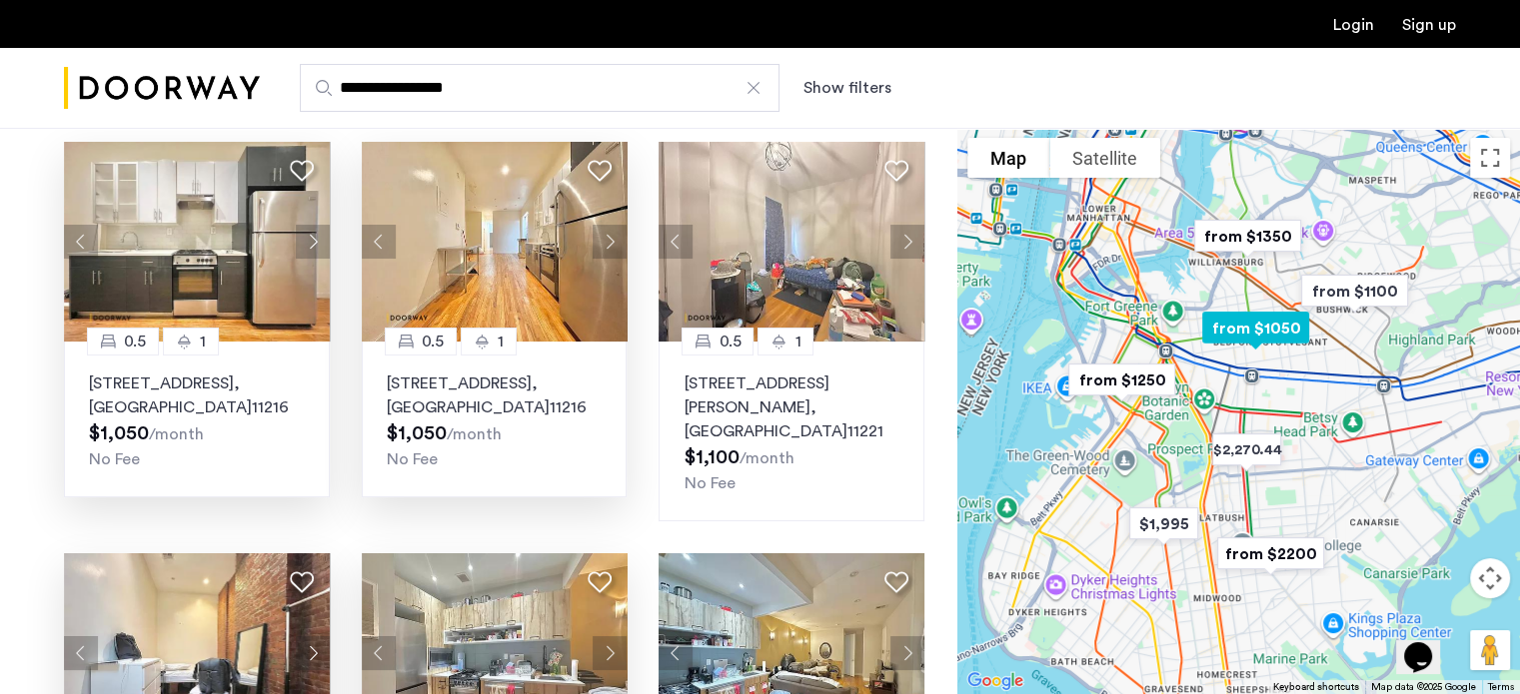
click at [189, 379] on p "[STREET_ADDRESS]" at bounding box center [197, 396] width 216 height 48
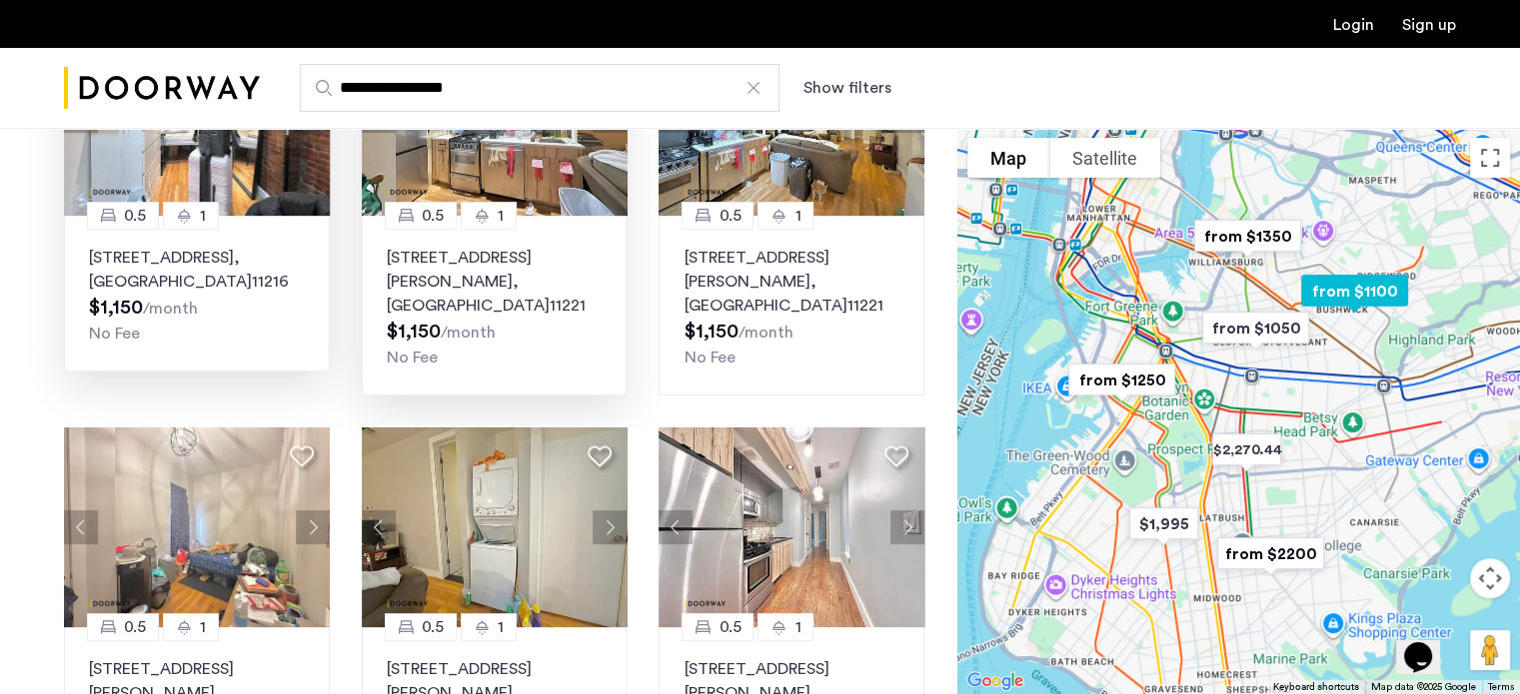
scroll to position [733, 0]
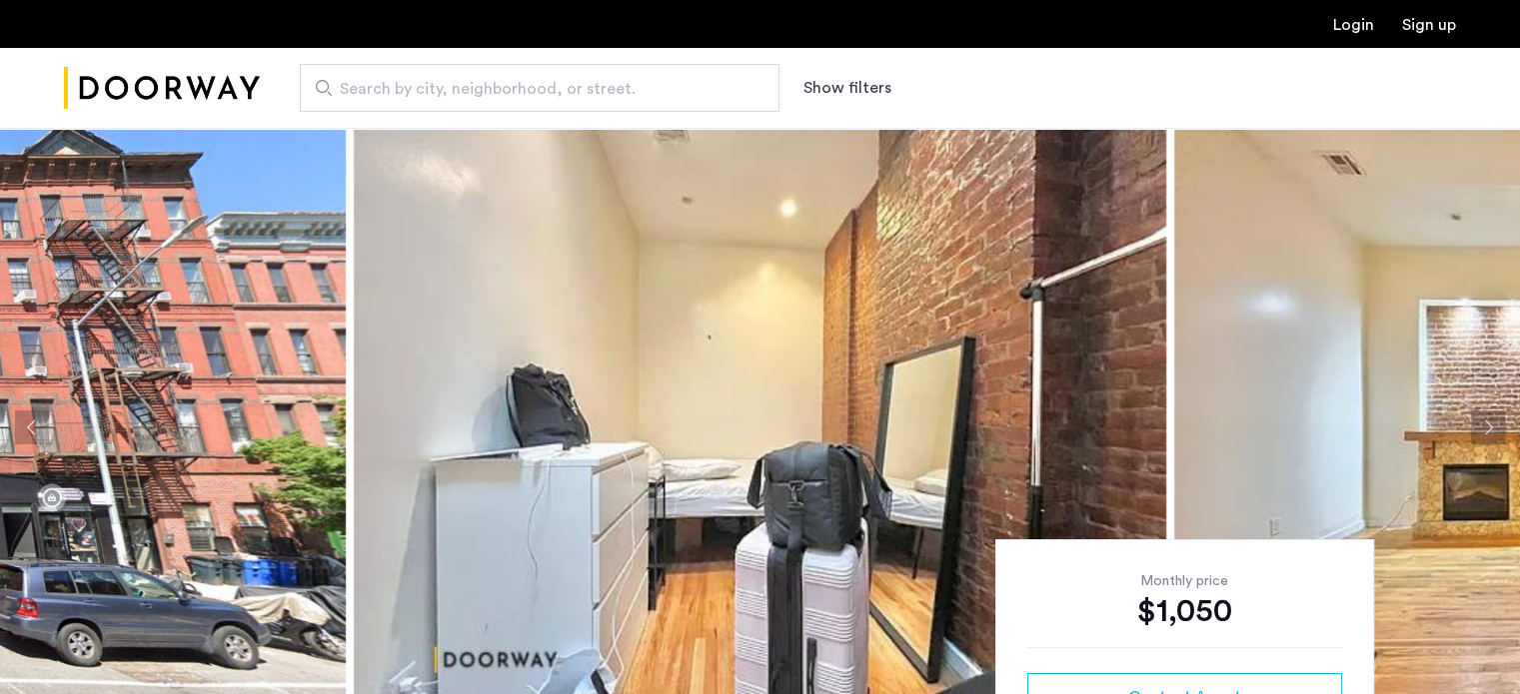
click at [1487, 431] on button "Next apartment" at bounding box center [1488, 428] width 34 height 34
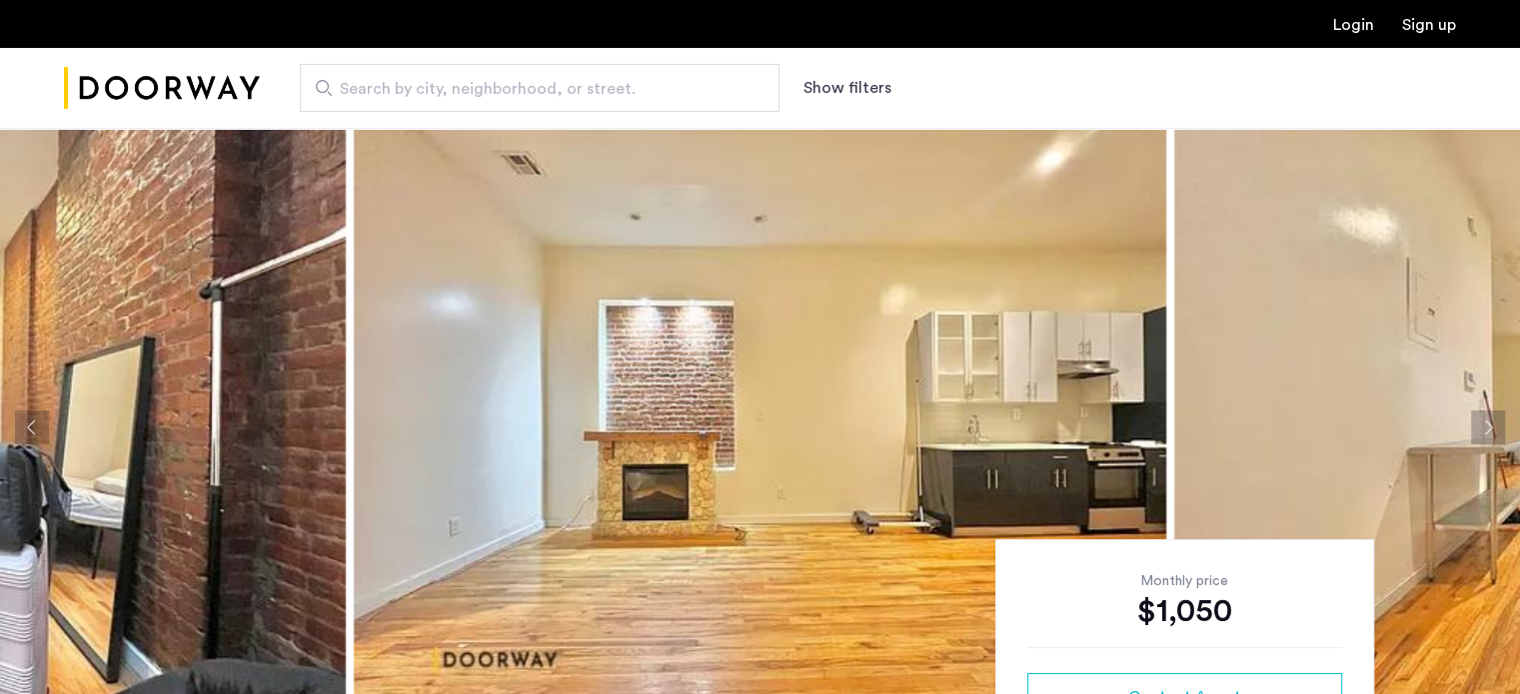
click at [1487, 431] on button "Next apartment" at bounding box center [1488, 428] width 34 height 34
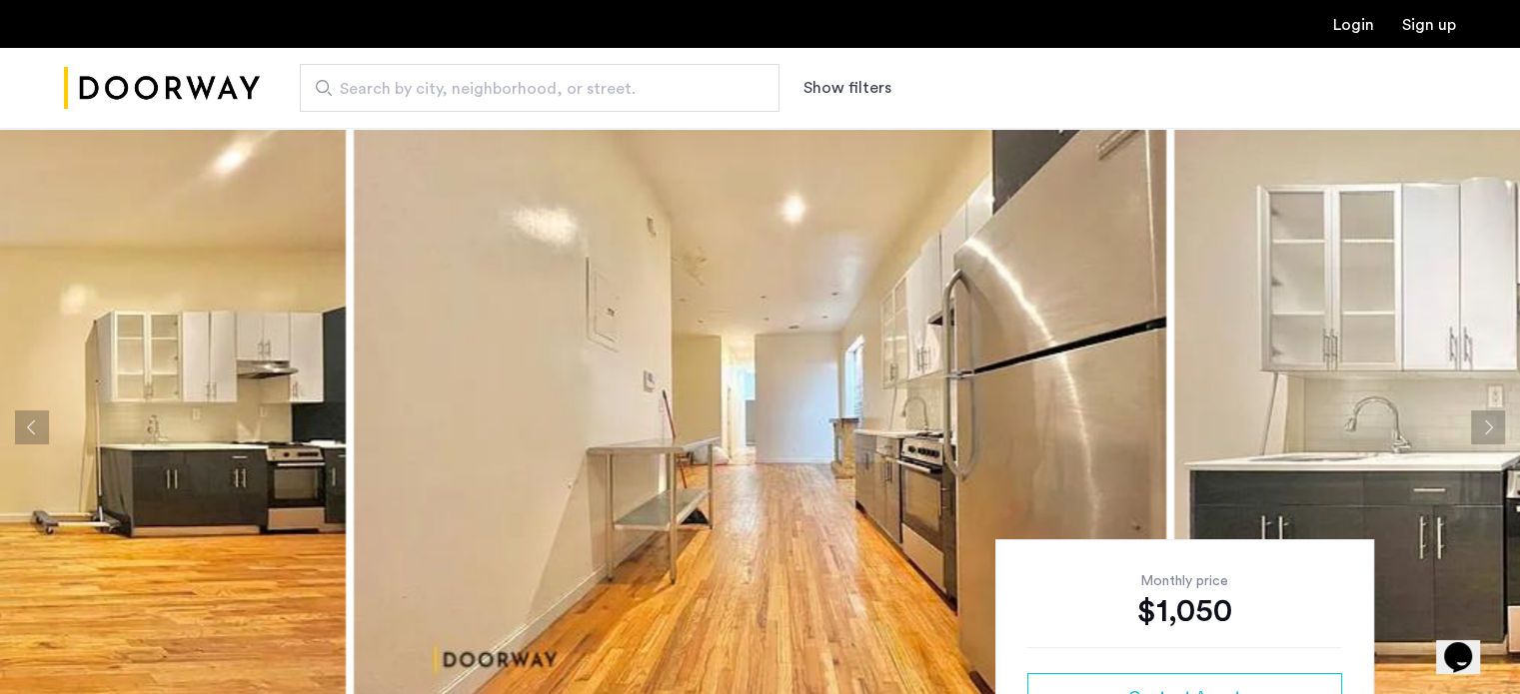
click at [1487, 431] on button "Next apartment" at bounding box center [1488, 428] width 34 height 34
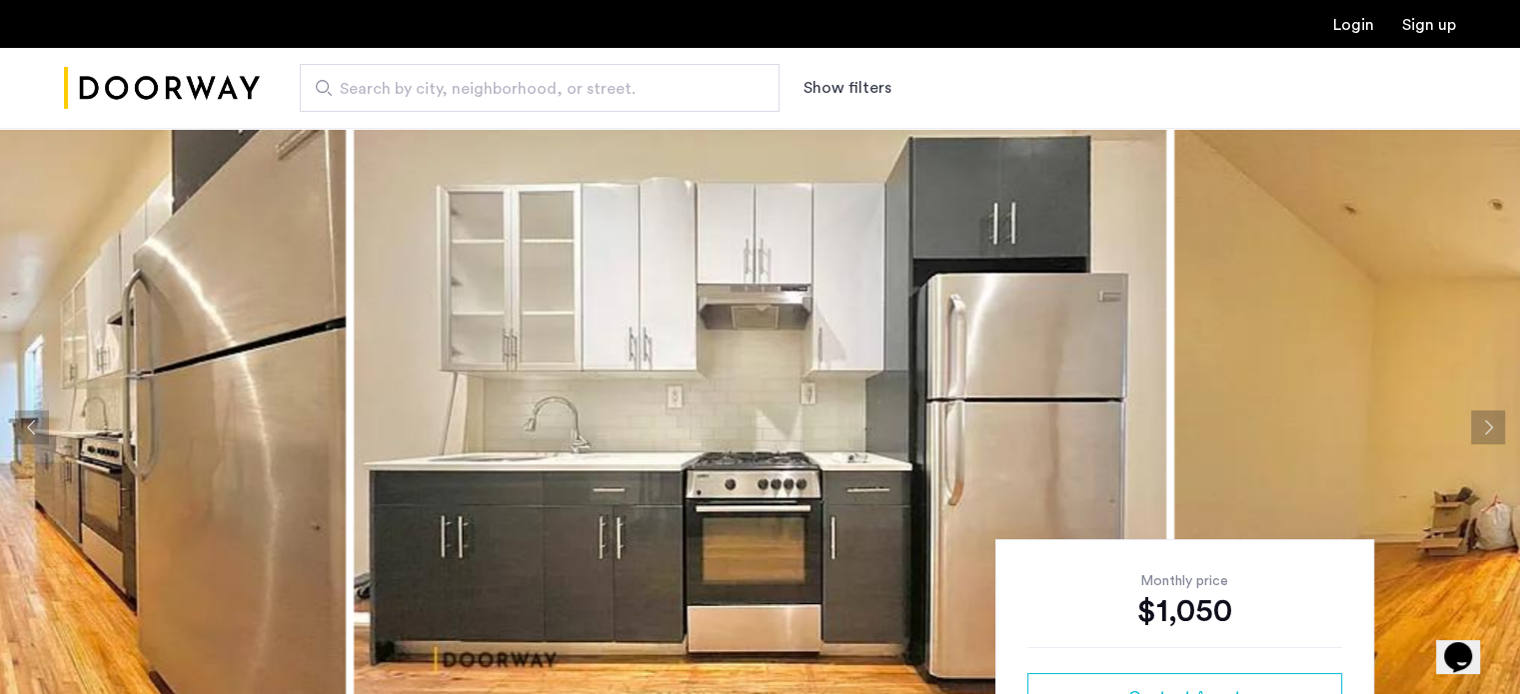
click at [1487, 431] on button "Next apartment" at bounding box center [1488, 428] width 34 height 34
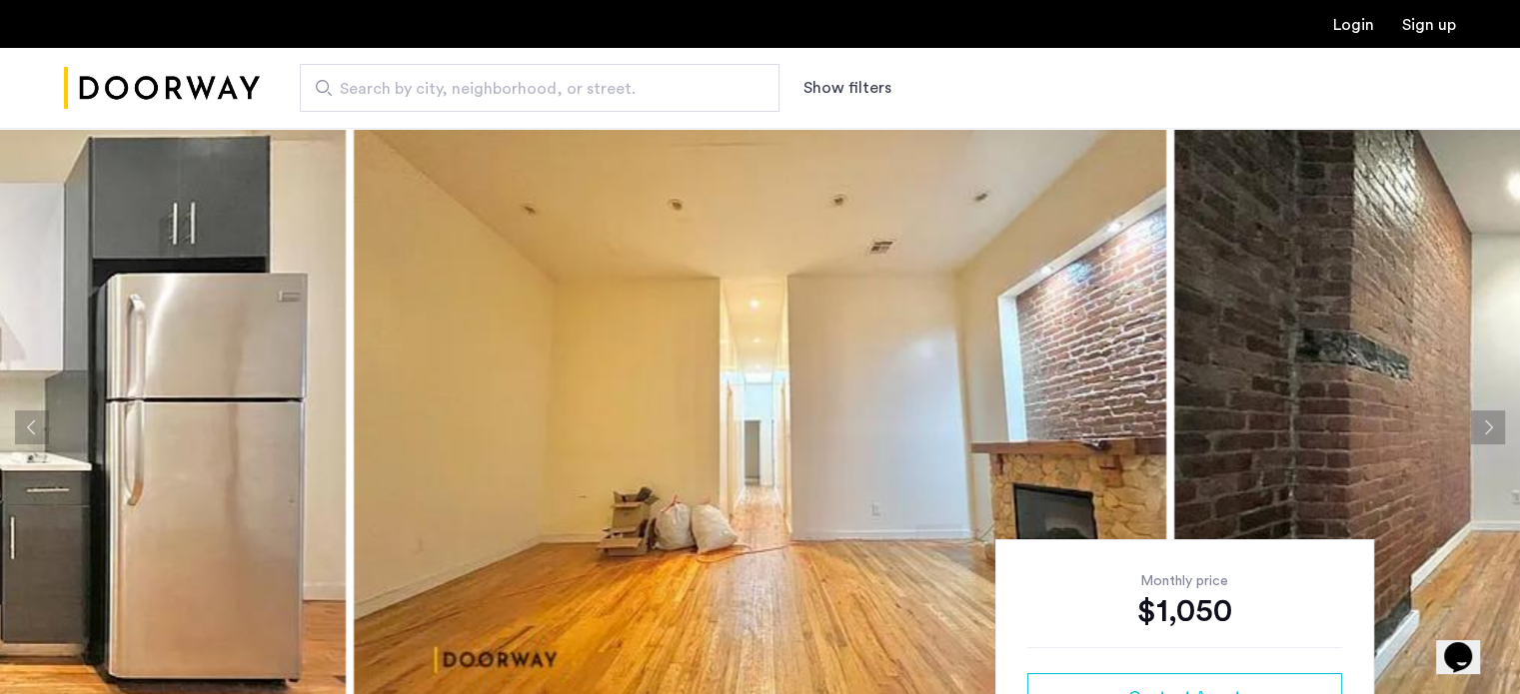
click at [1487, 431] on button "Next apartment" at bounding box center [1488, 428] width 34 height 34
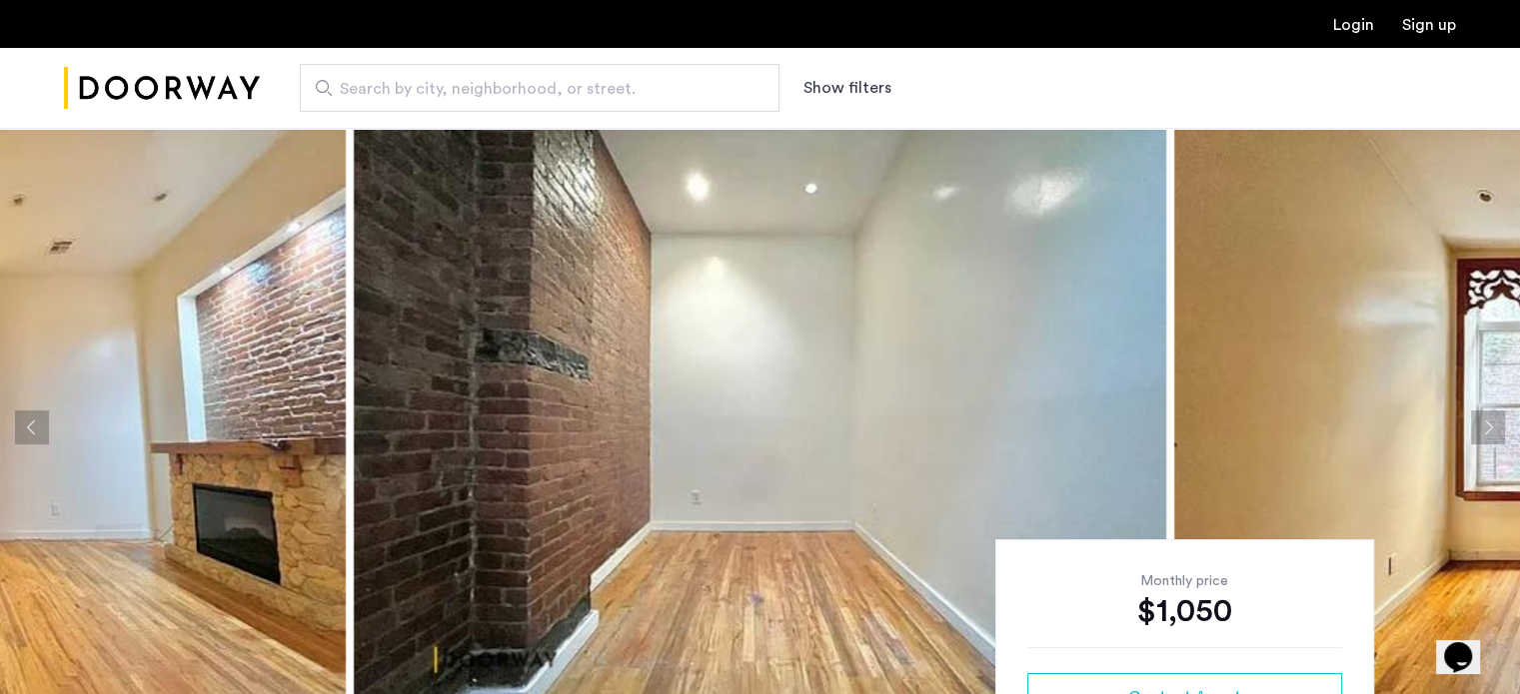
click at [1487, 433] on button "Next apartment" at bounding box center [1488, 428] width 34 height 34
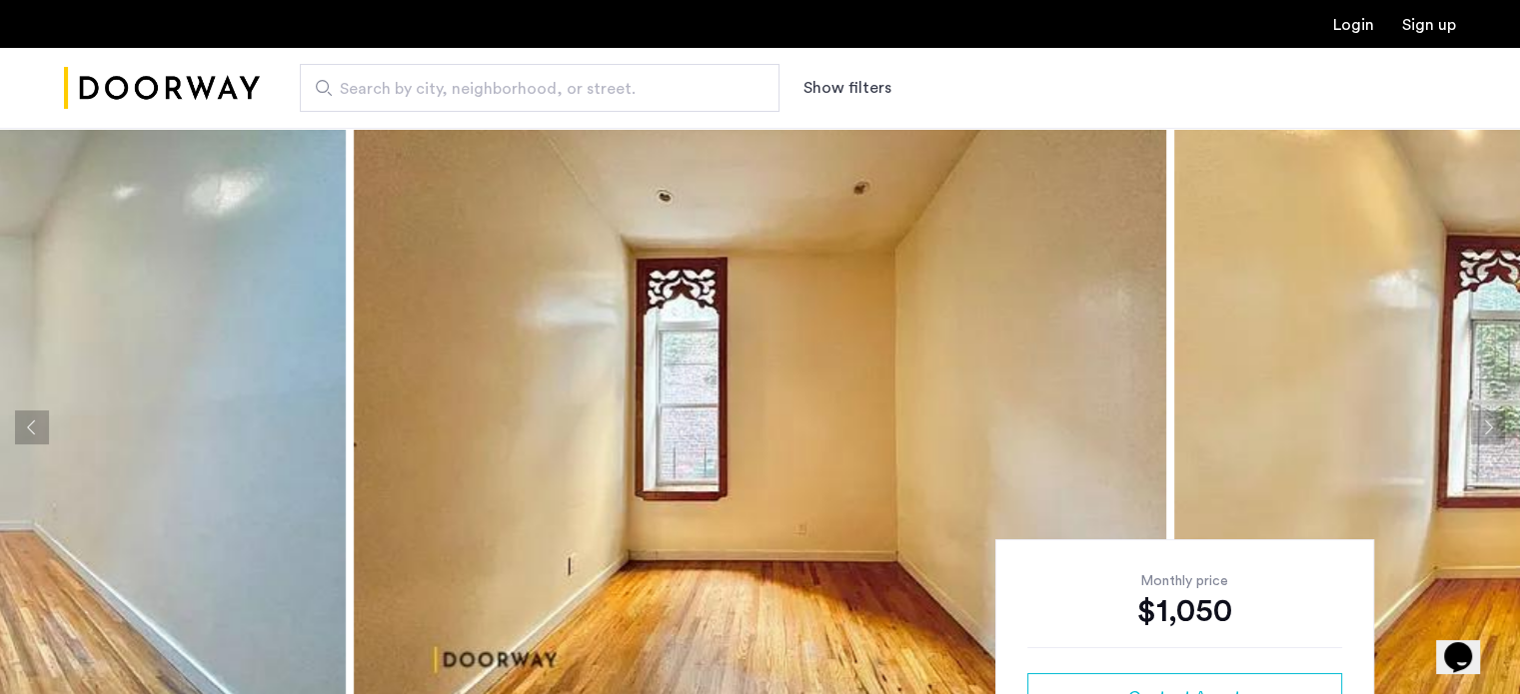
click at [1487, 433] on button "Next apartment" at bounding box center [1488, 428] width 34 height 34
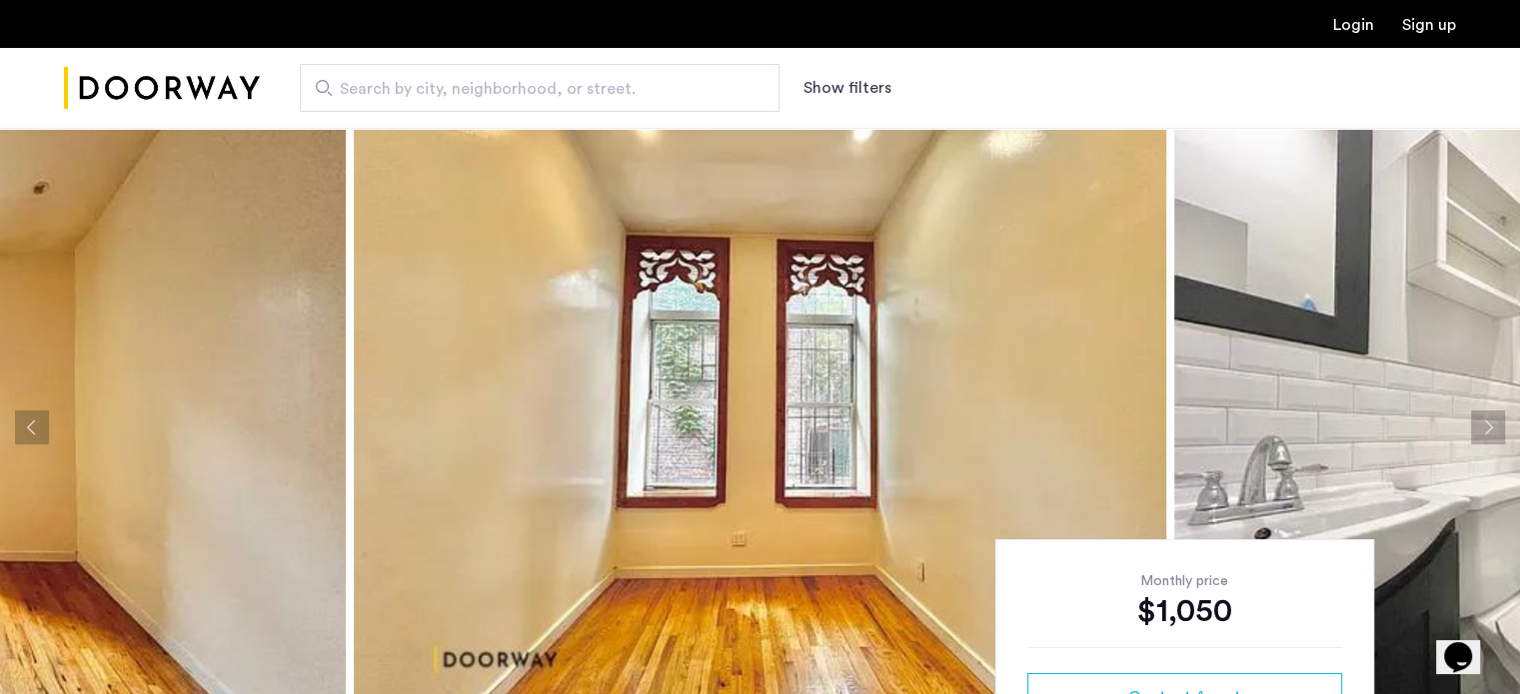
click at [1487, 433] on button "Next apartment" at bounding box center [1488, 428] width 34 height 34
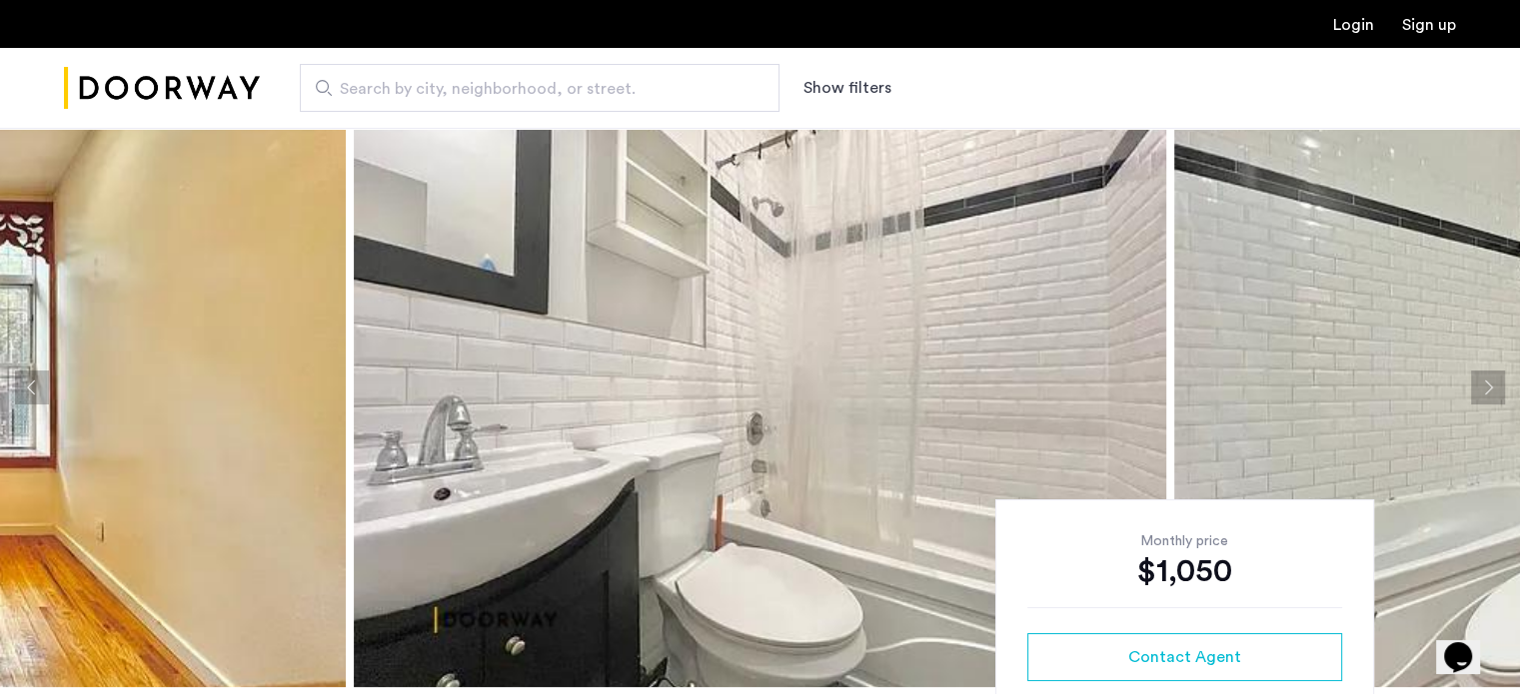
scroll to position [32, 0]
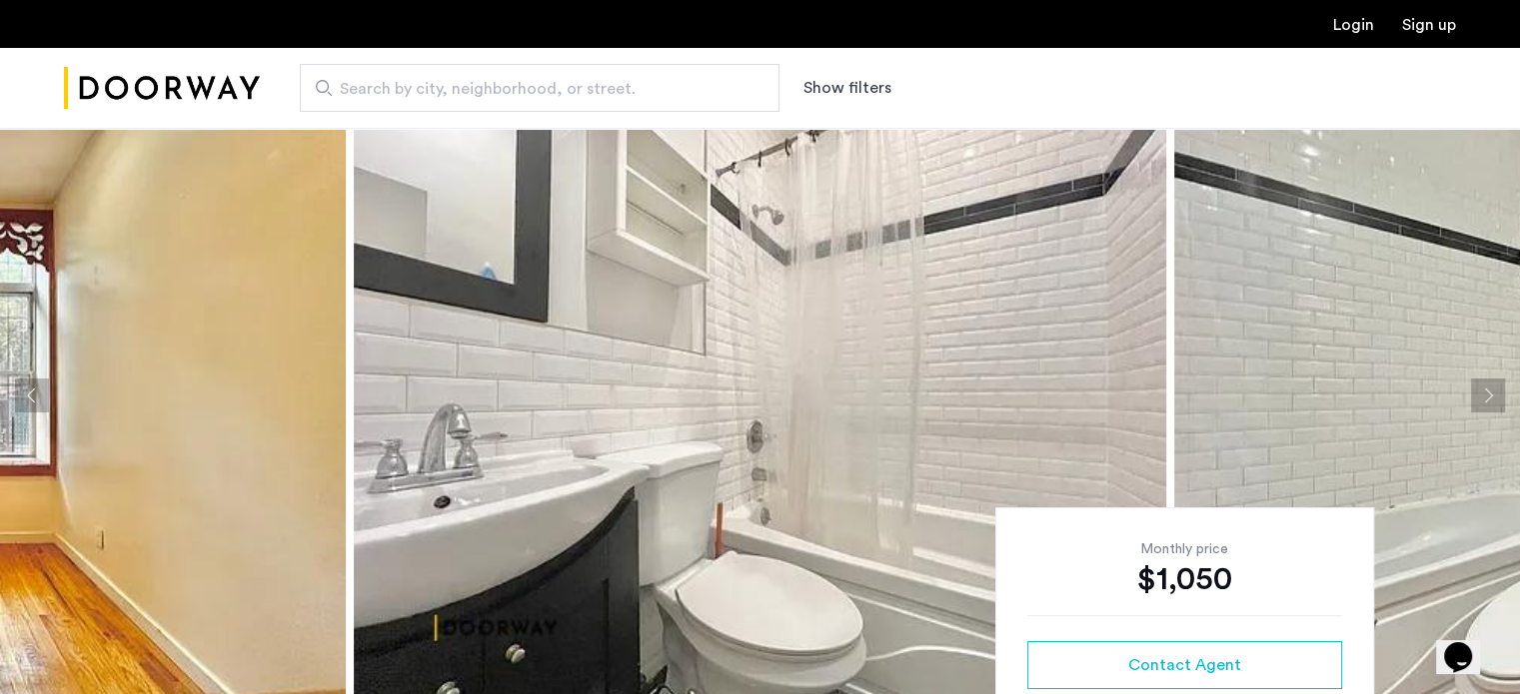
click at [1479, 386] on button "Next apartment" at bounding box center [1488, 396] width 34 height 34
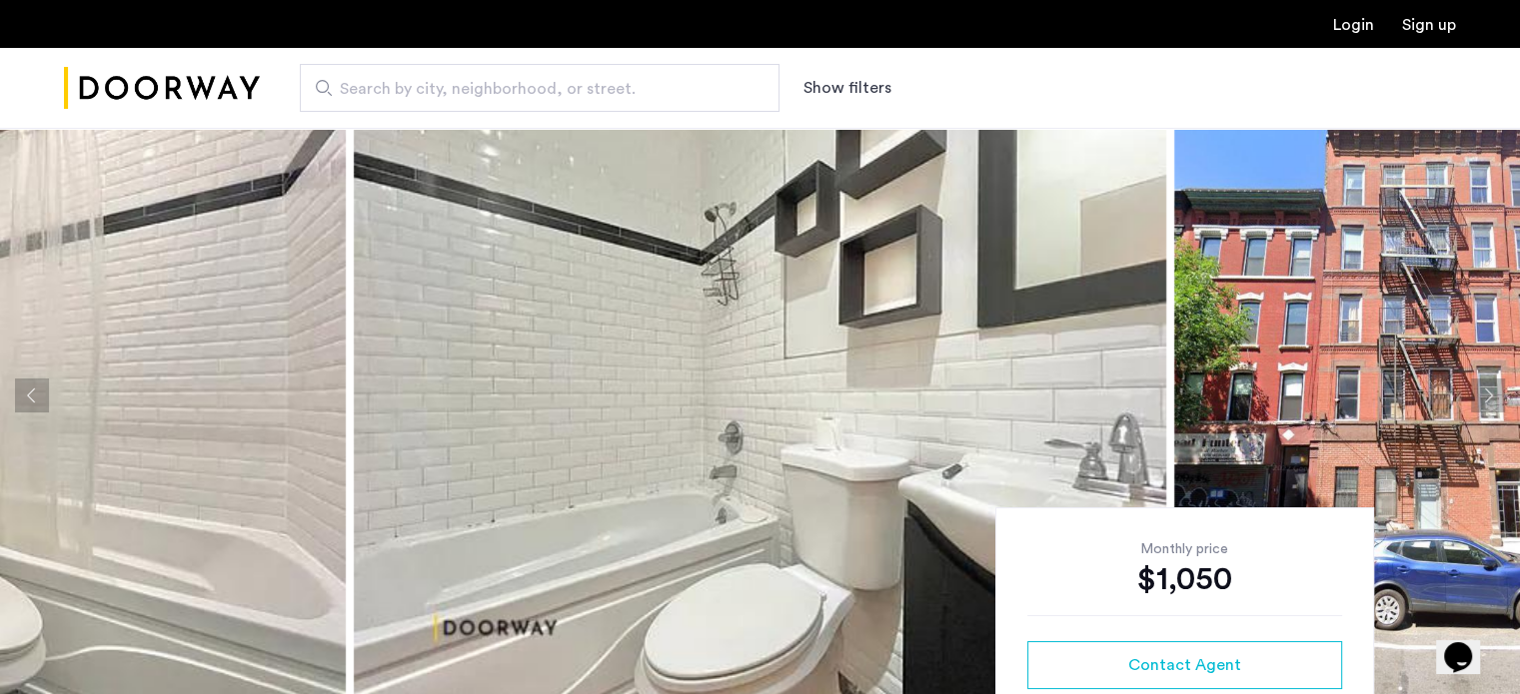
click at [1479, 386] on button "Next apartment" at bounding box center [1488, 396] width 34 height 34
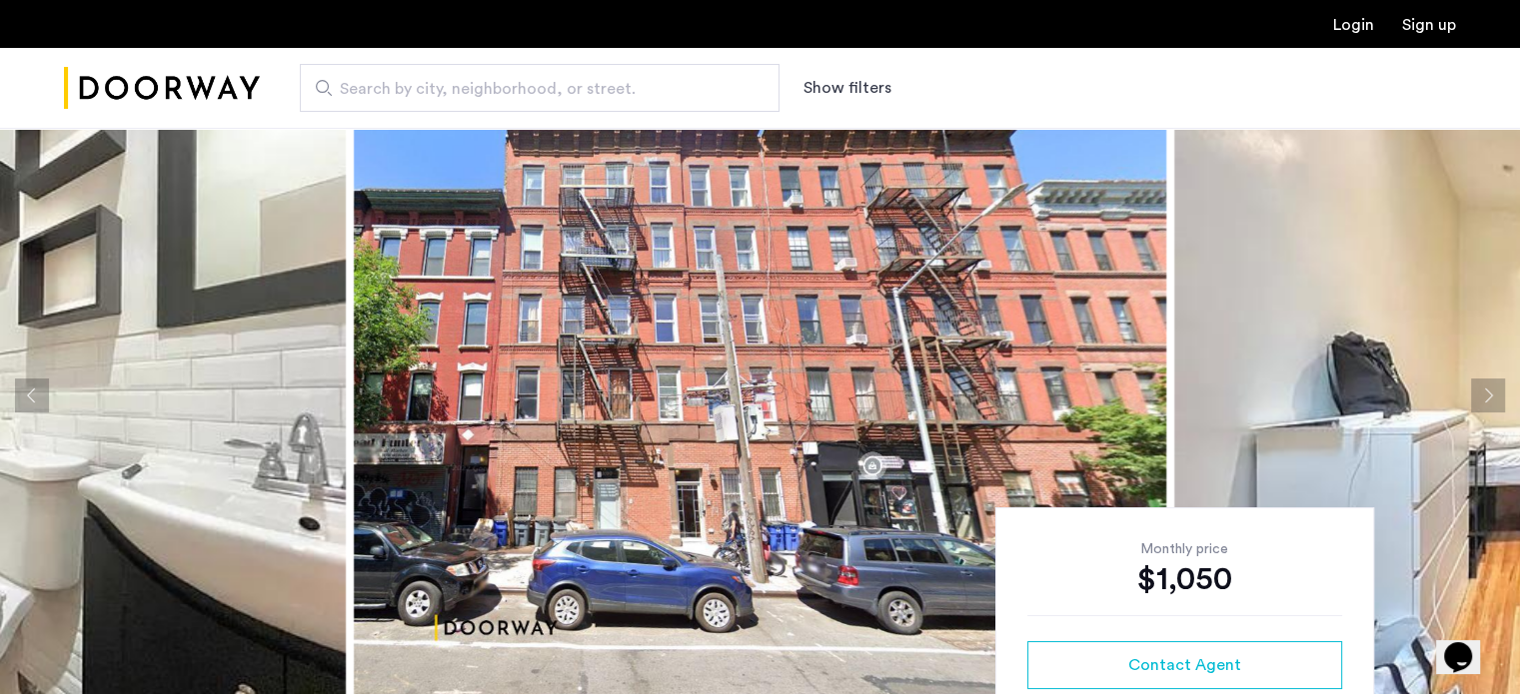
click at [1479, 386] on button "Next apartment" at bounding box center [1488, 396] width 34 height 34
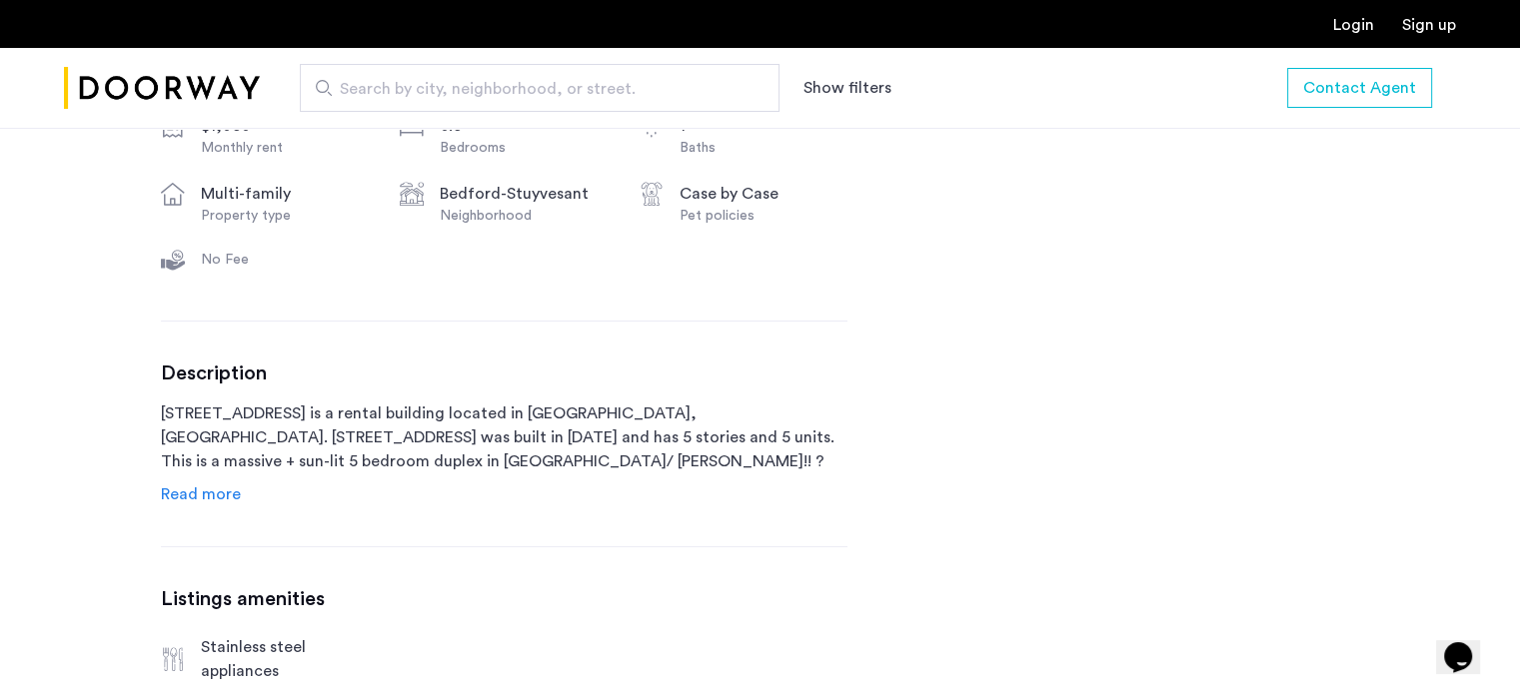
scroll to position [786, 0]
click at [209, 490] on span "Read more" at bounding box center [201, 494] width 80 height 16
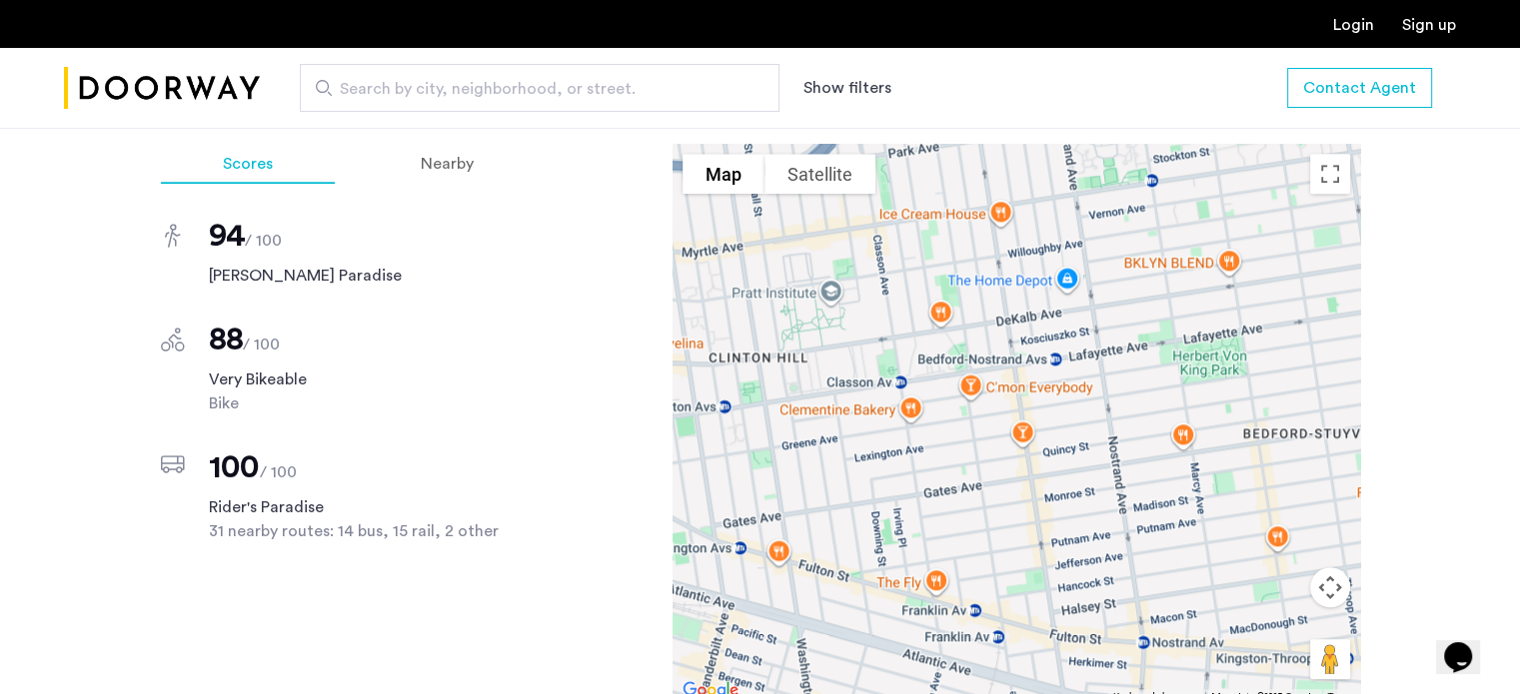
scroll to position [1976, 0]
click at [1319, 177] on button "Toggle fullscreen view" at bounding box center [1330, 172] width 40 height 40
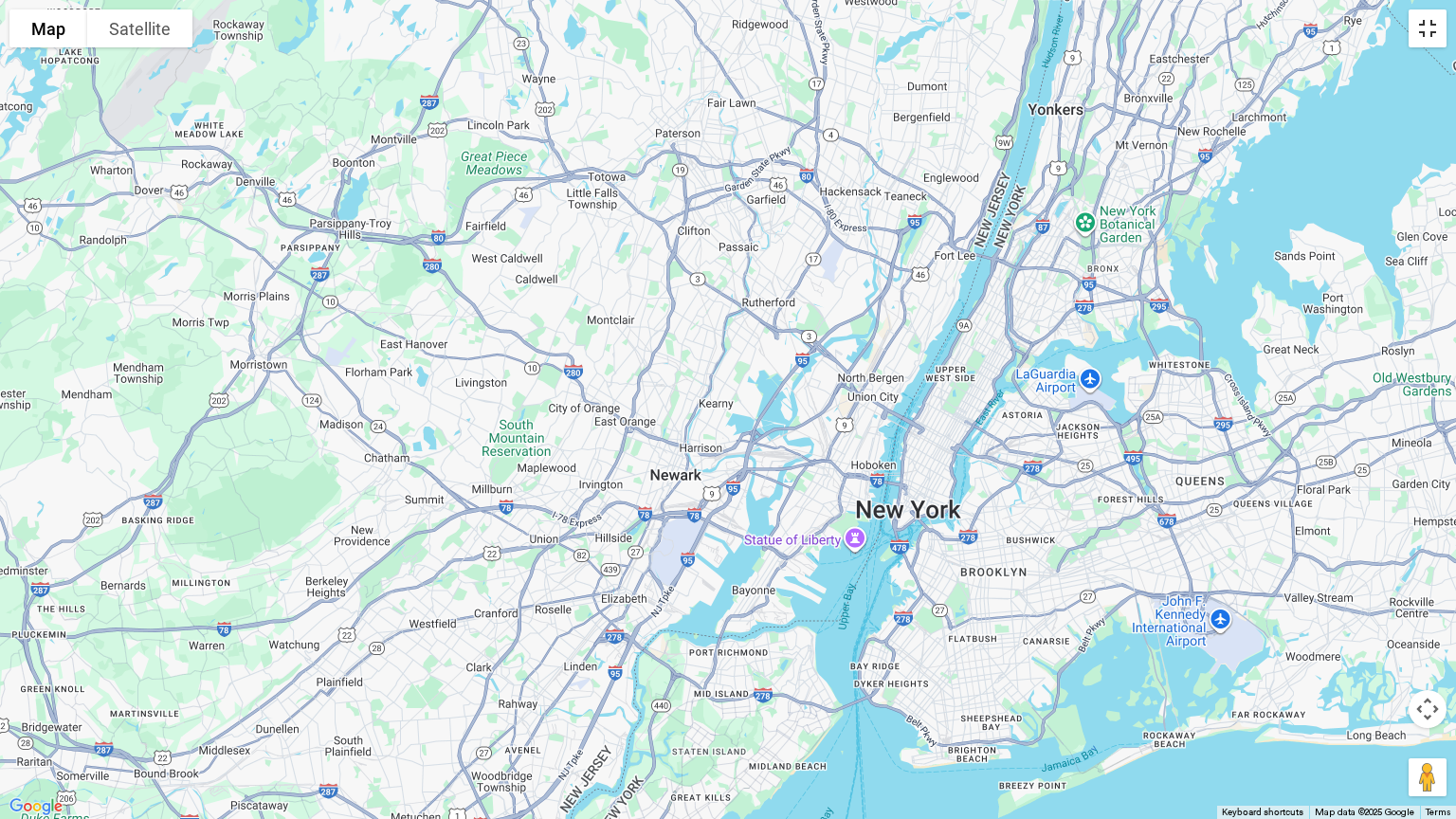
click at [1422, 34] on button "Toggle fullscreen view" at bounding box center [1428, 28] width 38 height 38
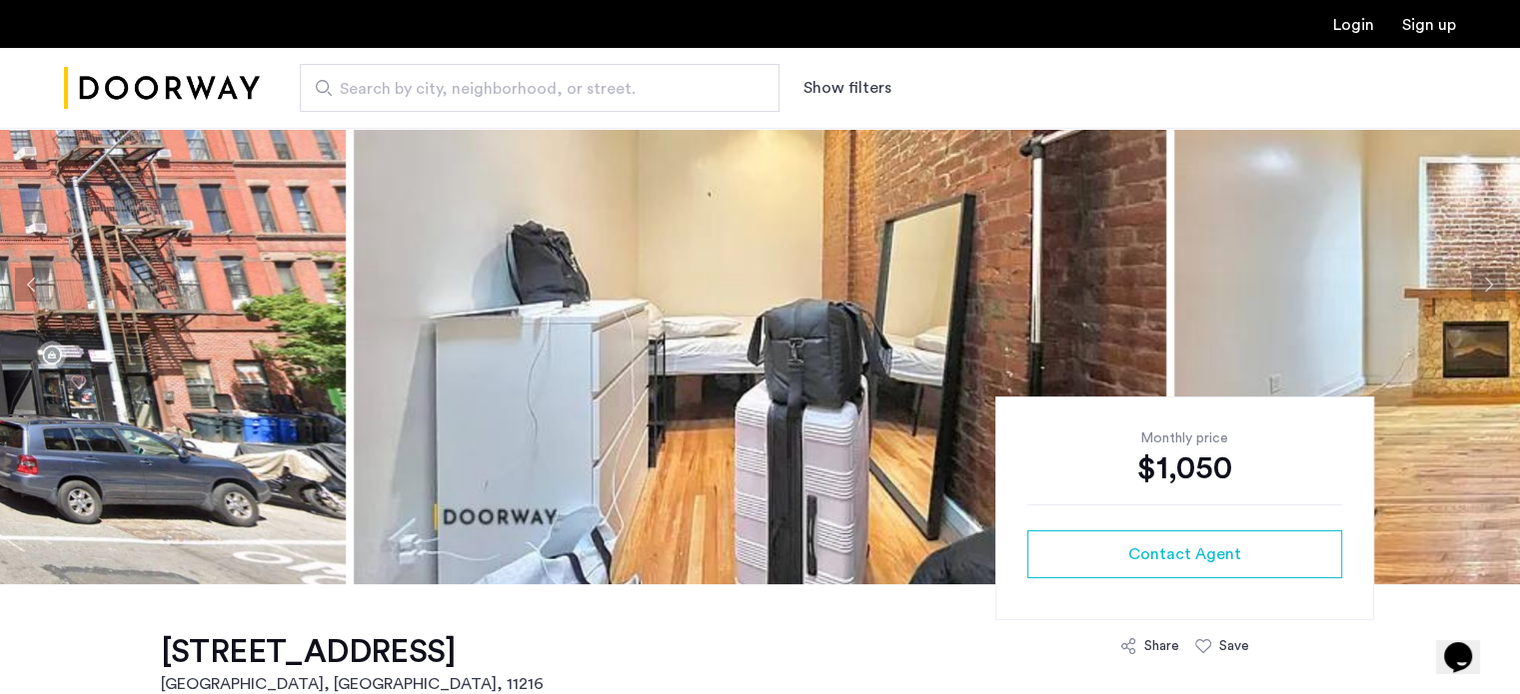
scroll to position [0, 0]
